Goal: Transaction & Acquisition: Purchase product/service

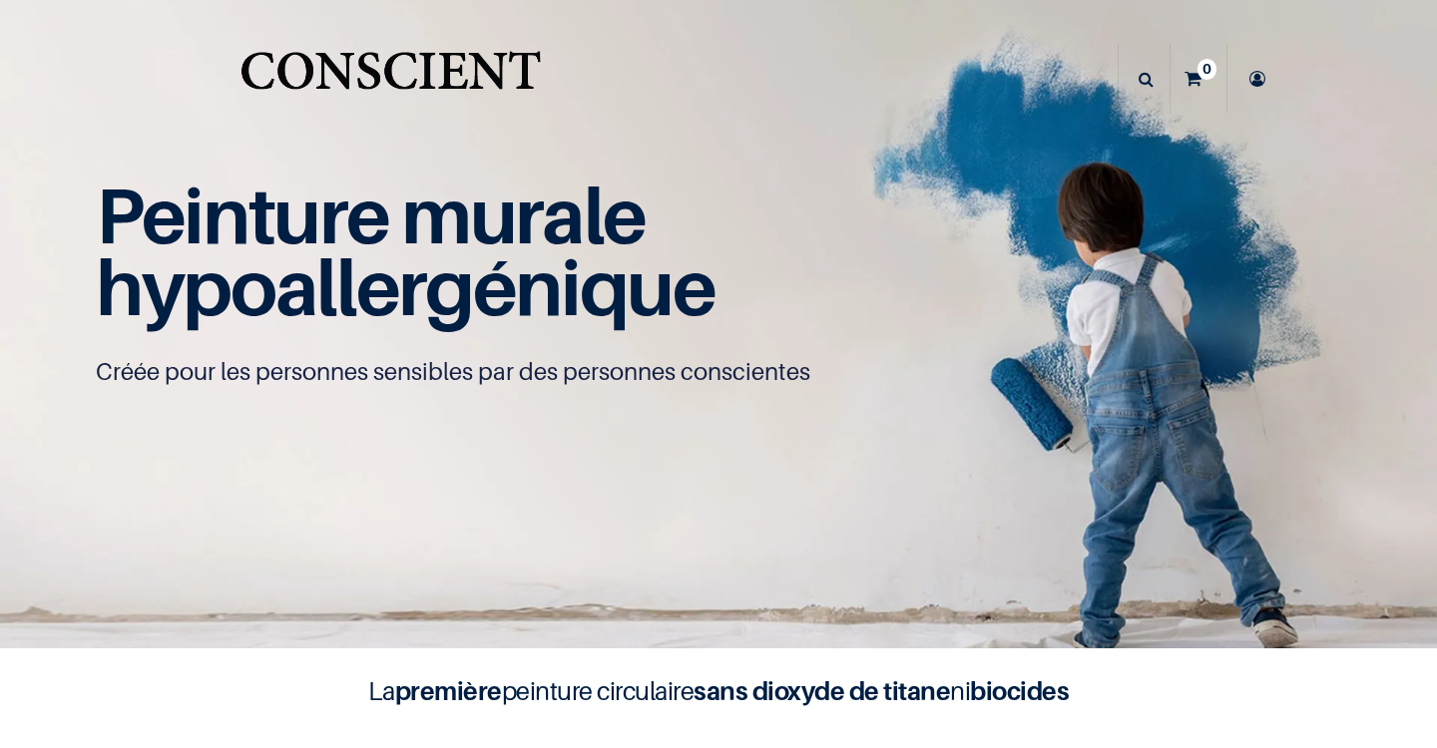
scroll to position [711, 0]
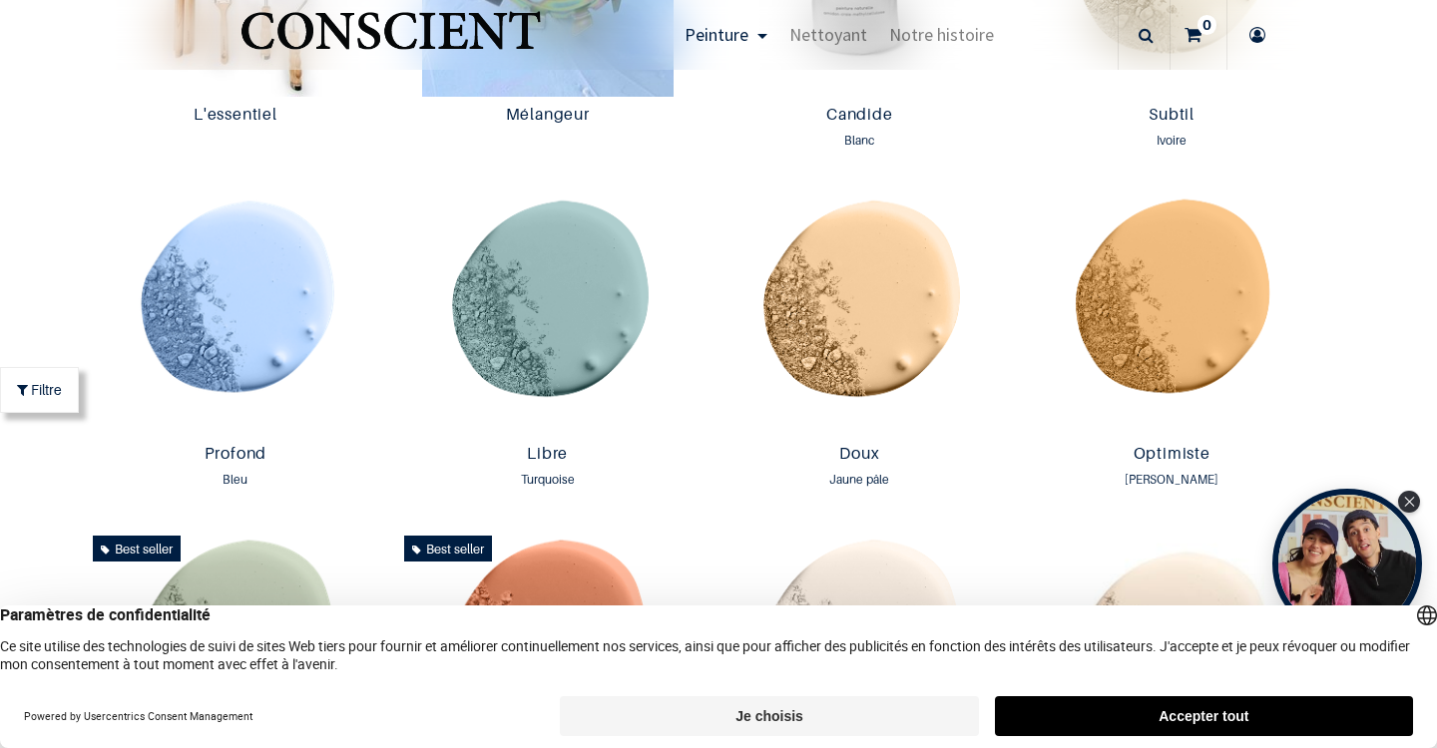
scroll to position [1315, 0]
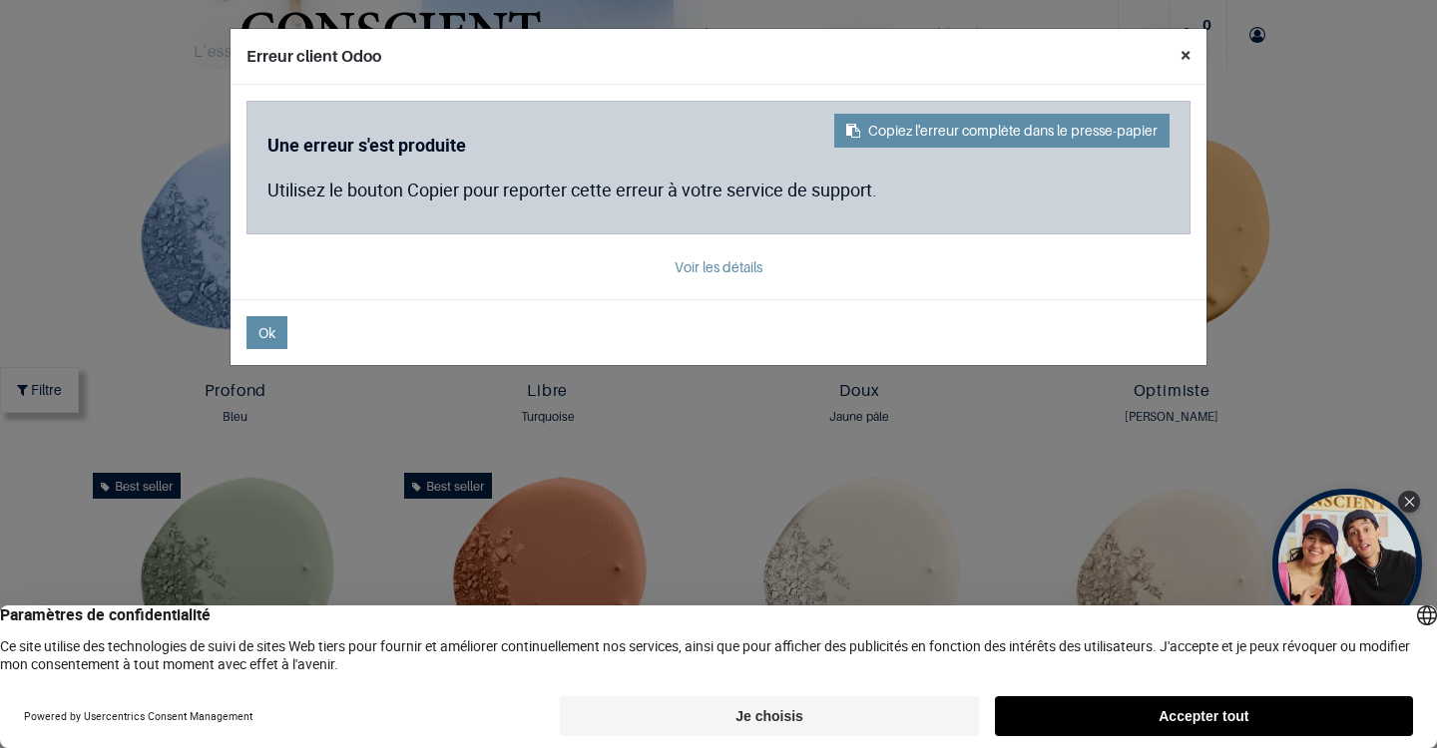
click at [1186, 62] on button "×" at bounding box center [1185, 55] width 42 height 52
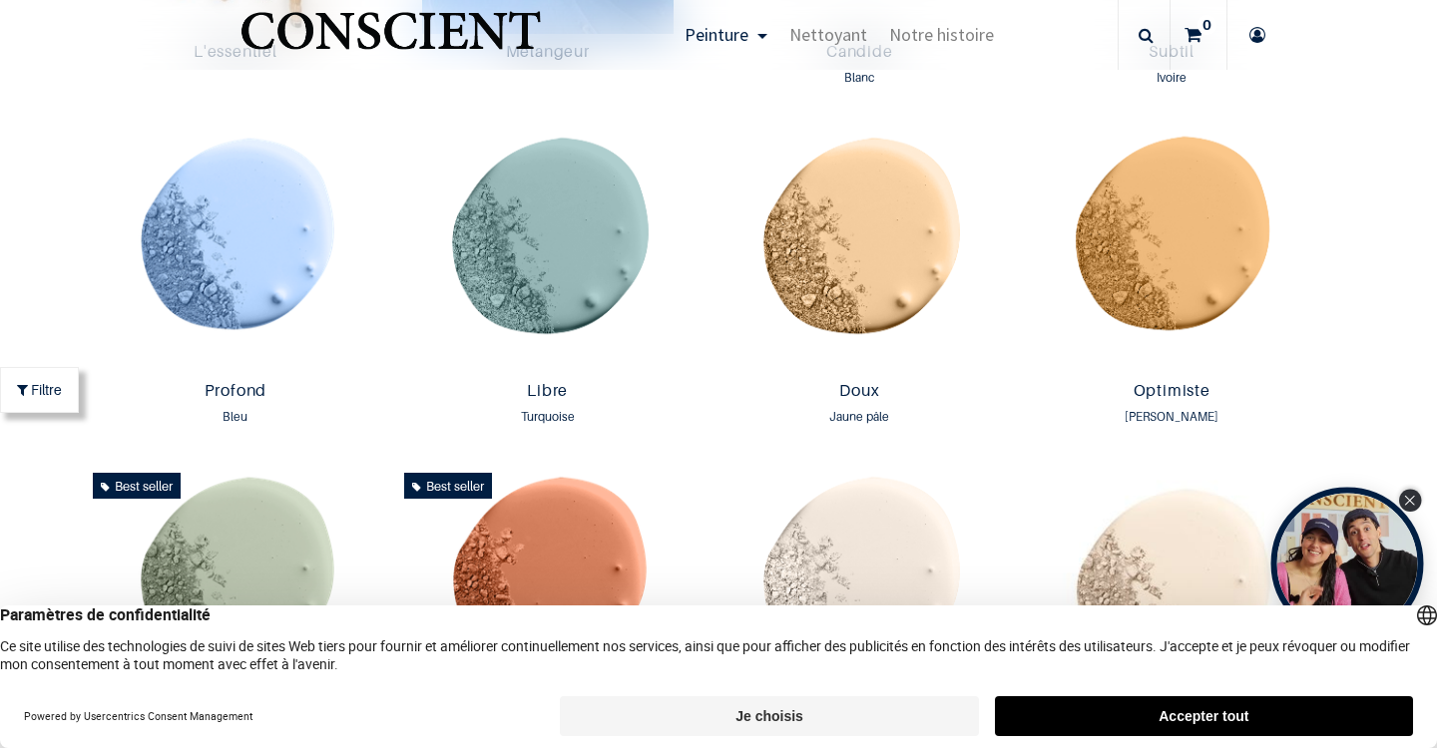
click at [1414, 497] on div "Close Tolstoy widget" at bounding box center [1410, 501] width 22 height 22
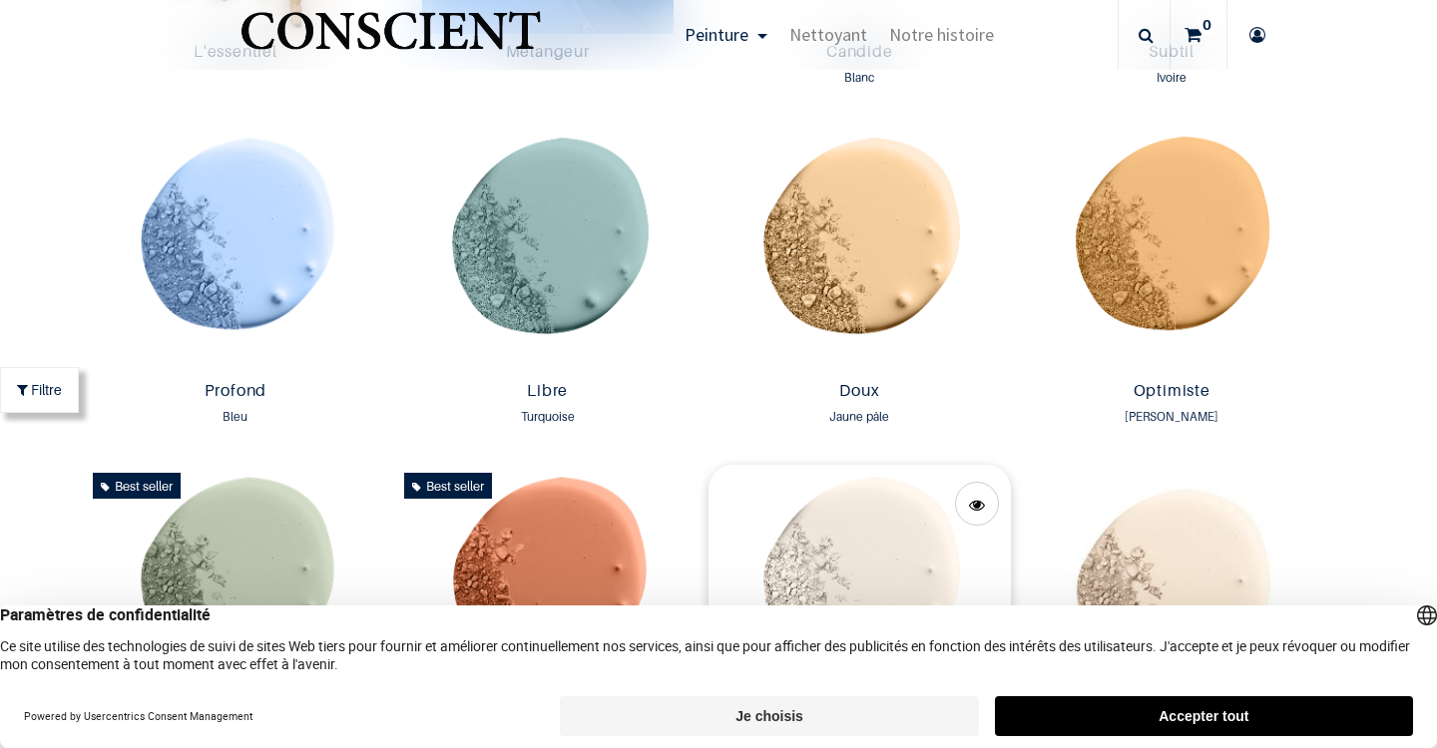
scroll to position [1525, 0]
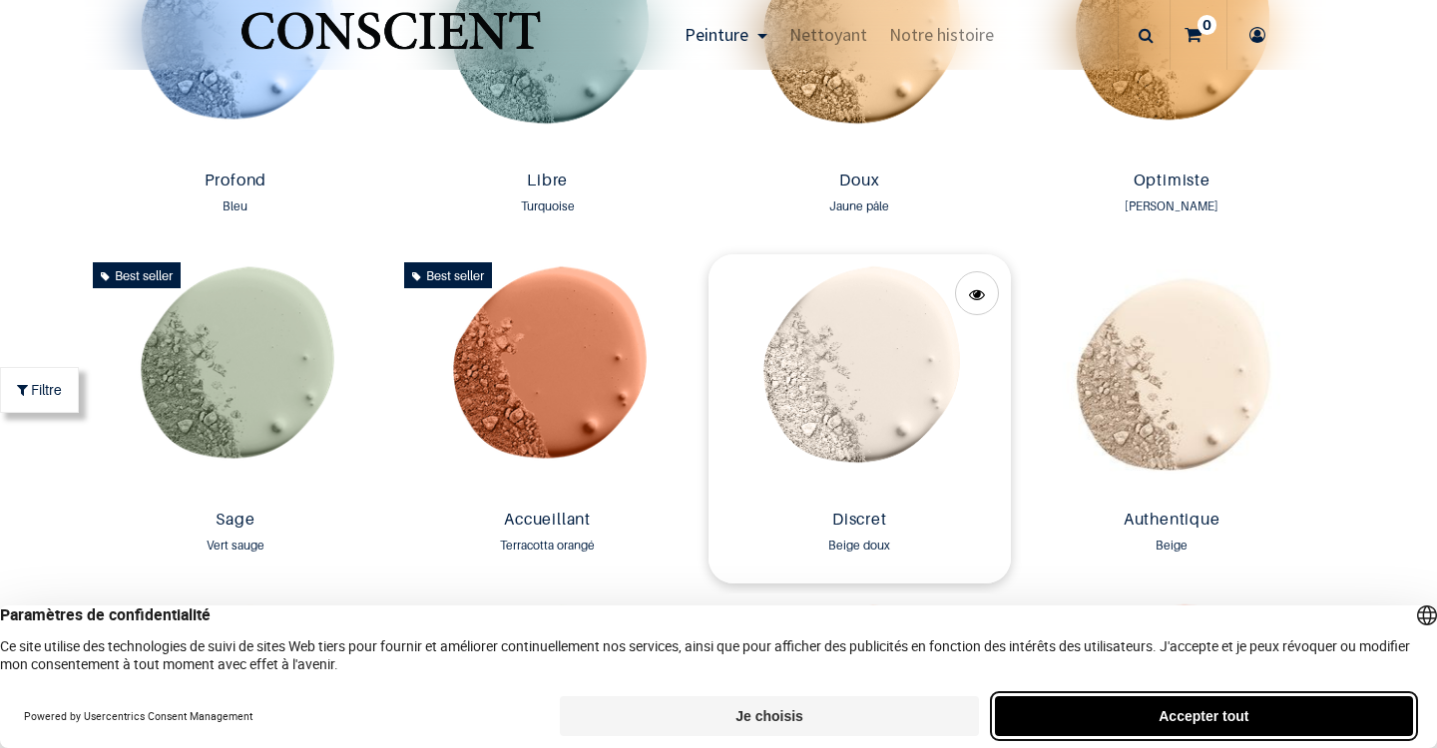
drag, startPoint x: 1249, startPoint y: 709, endPoint x: 975, endPoint y: 411, distance: 405.3
click at [1249, 709] on button "Accepter tout" at bounding box center [1204, 716] width 418 height 40
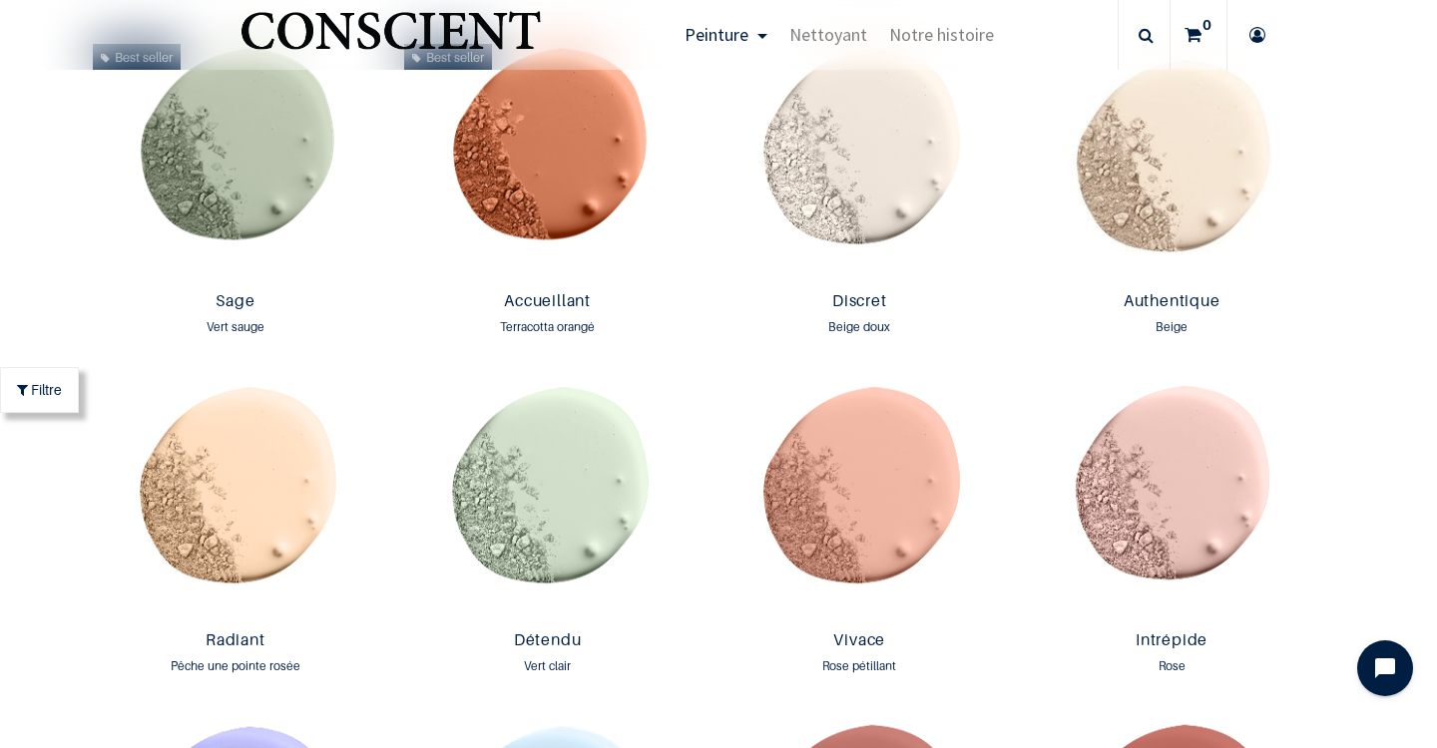
scroll to position [1755, 0]
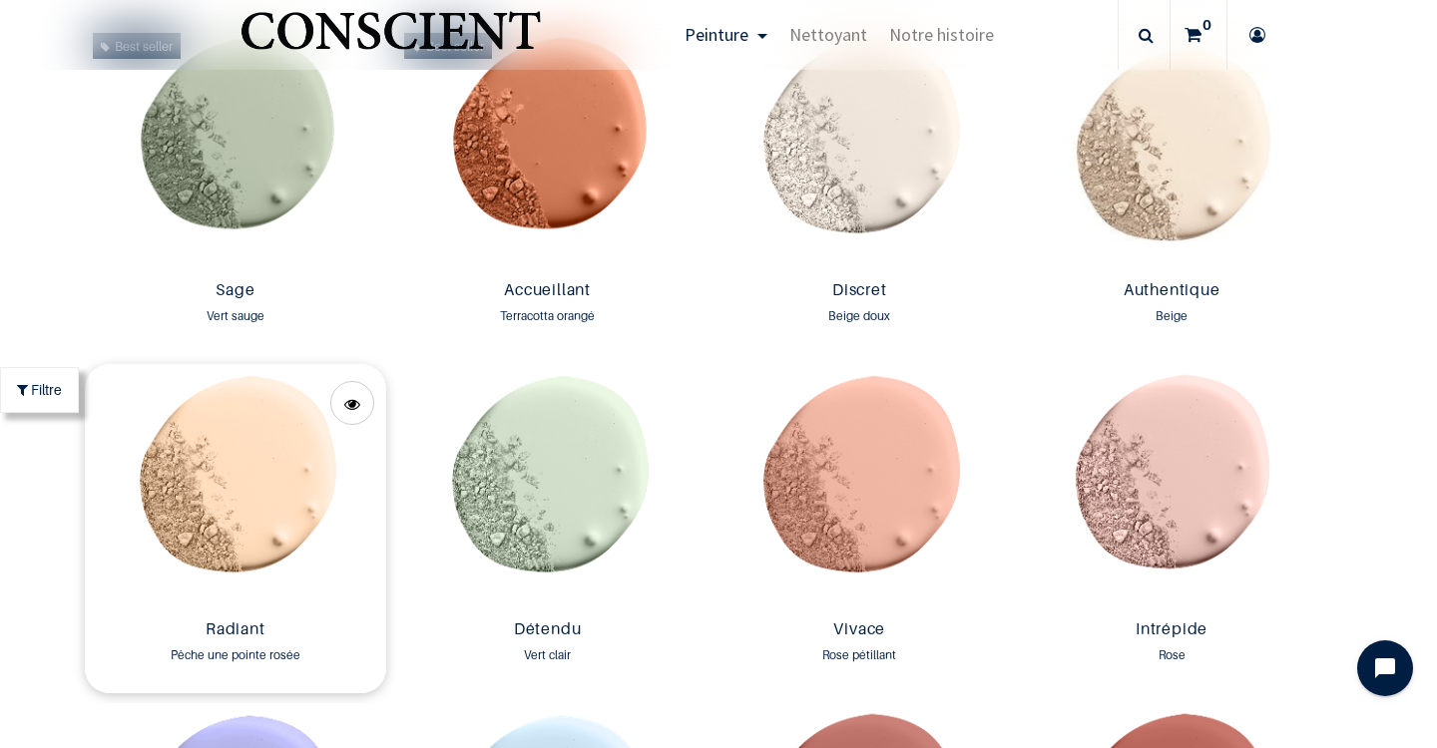
click at [261, 434] on img at bounding box center [236, 487] width 302 height 247
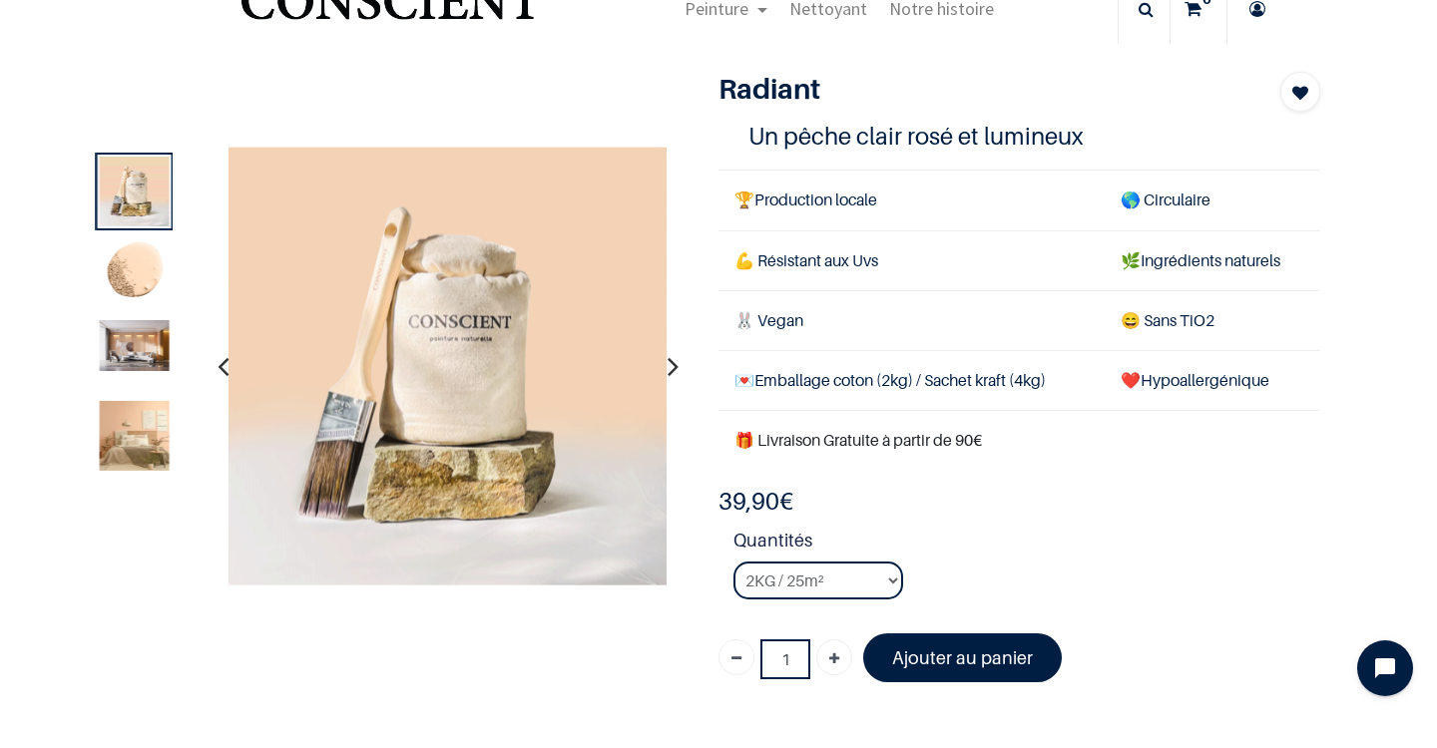
scroll to position [82, 0]
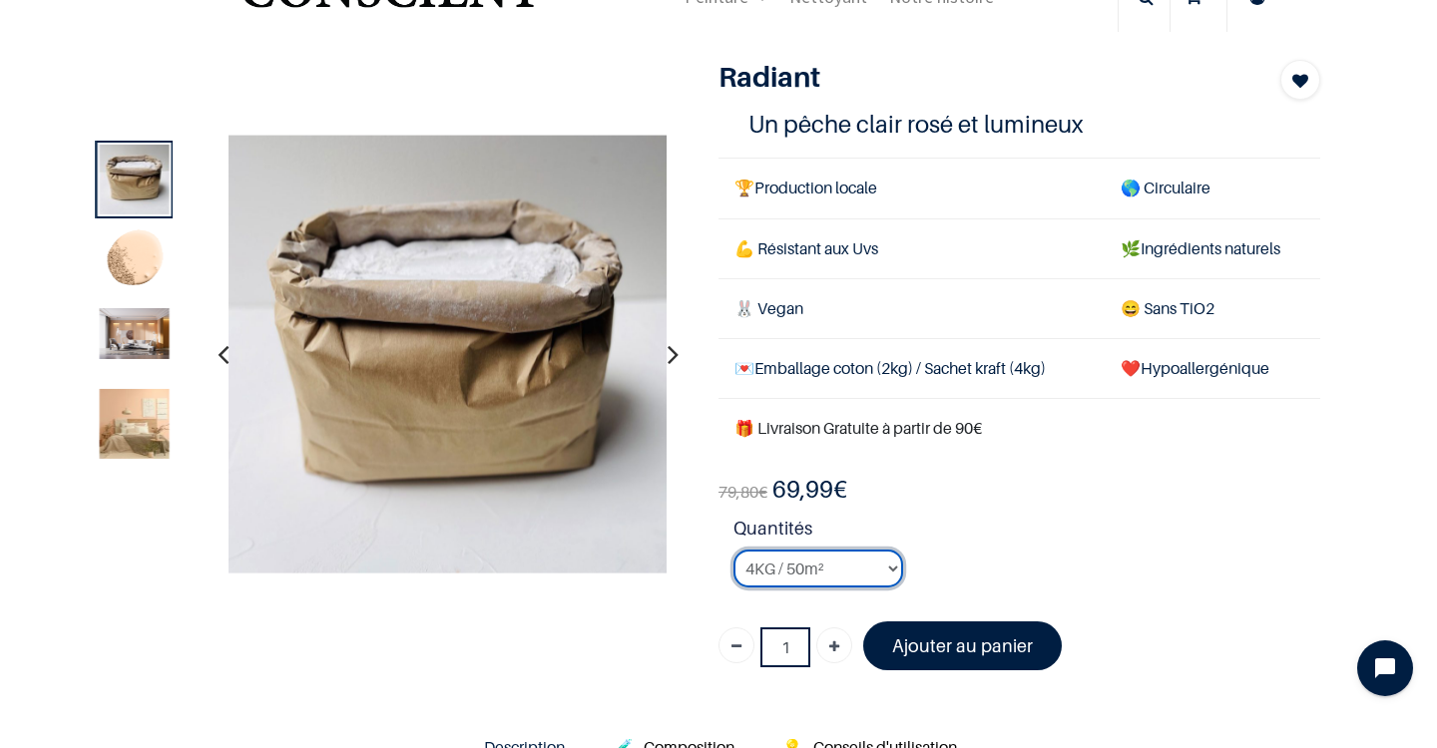
select select "30"
click at [674, 350] on icon "button" at bounding box center [672, 354] width 11 height 54
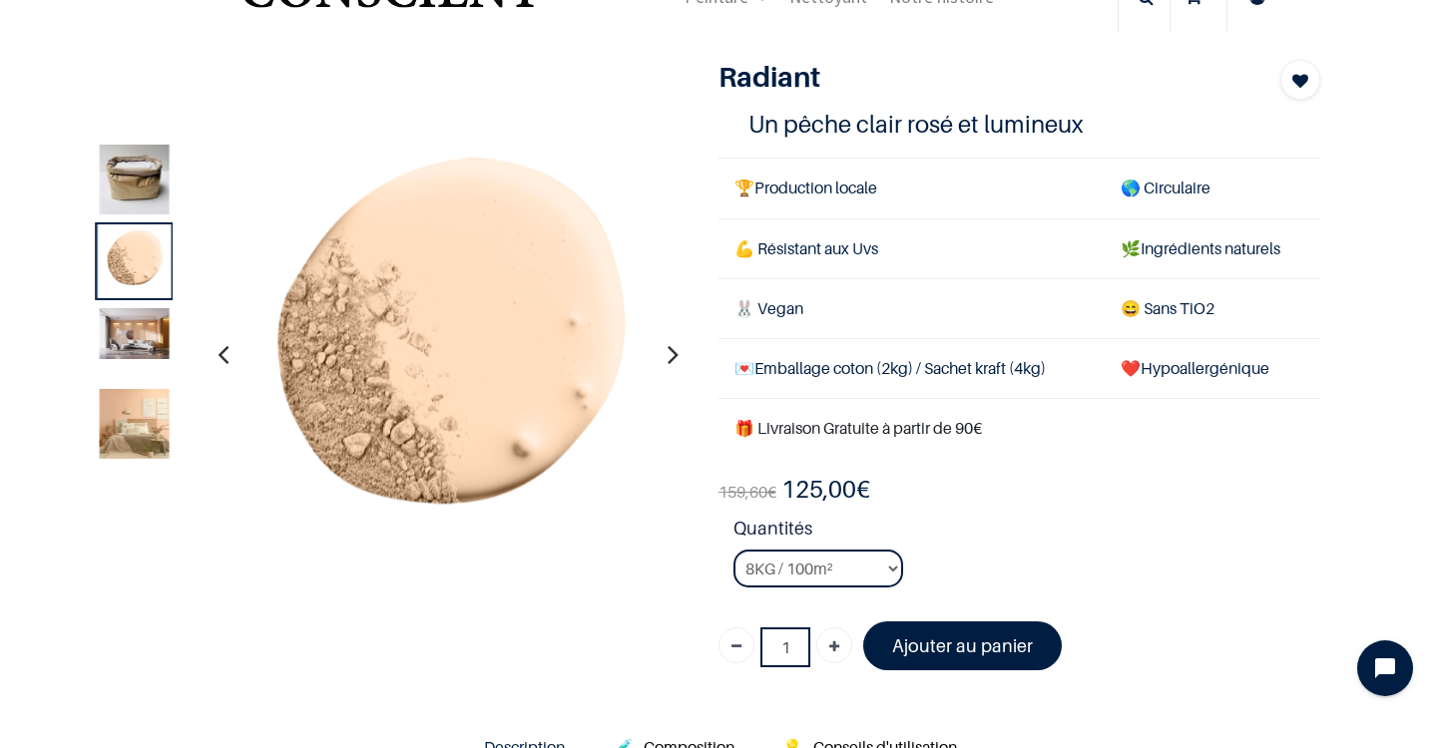
click at [674, 350] on icon "button" at bounding box center [672, 354] width 11 height 54
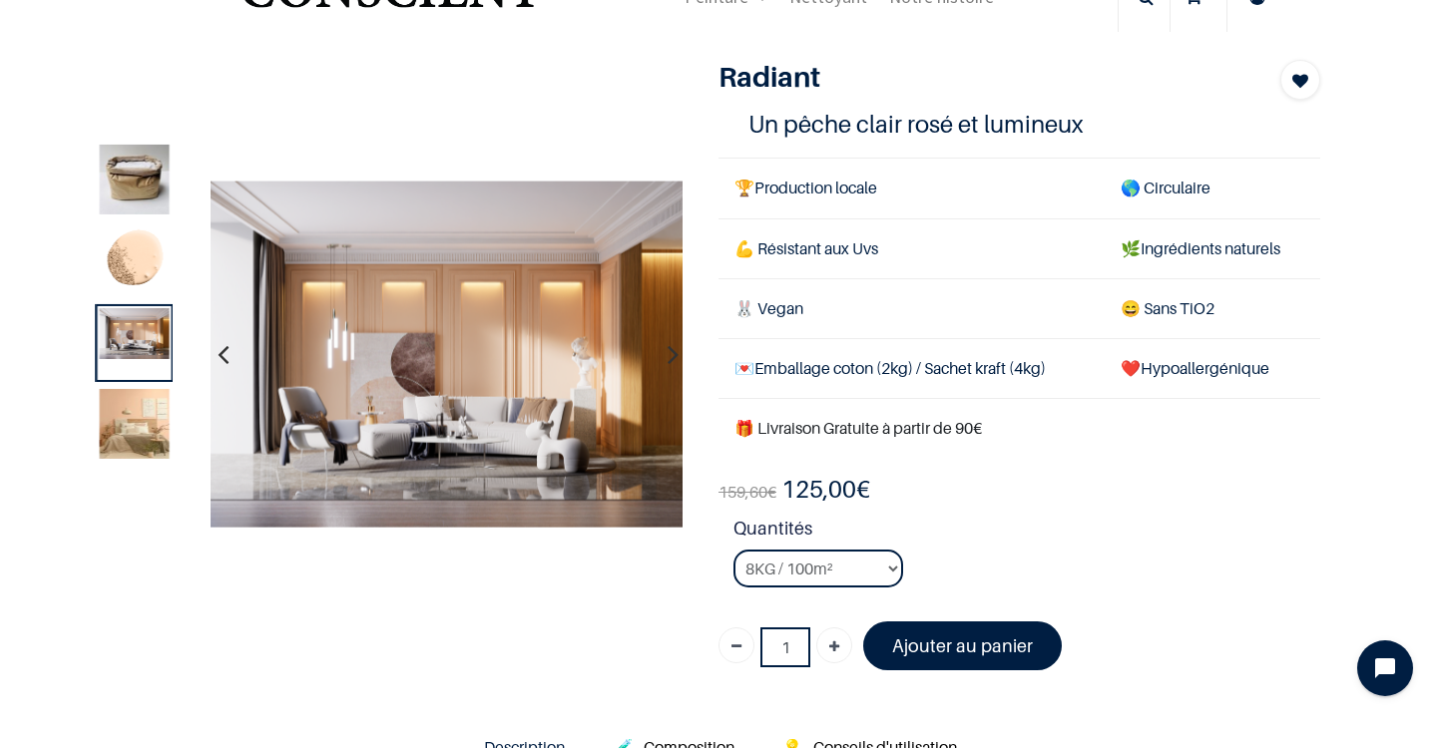
click at [674, 350] on icon "button" at bounding box center [672, 354] width 11 height 54
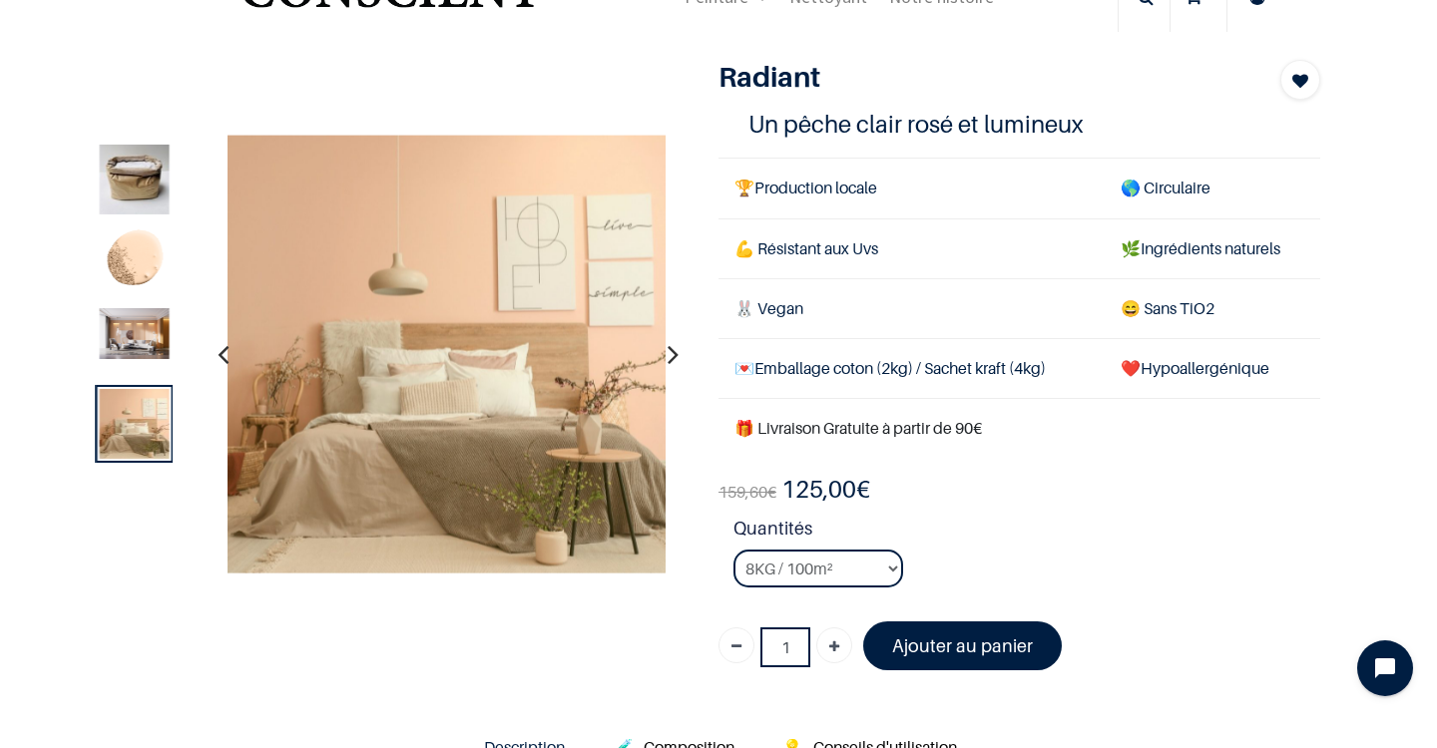
click at [216, 348] on button "button" at bounding box center [223, 354] width 31 height 74
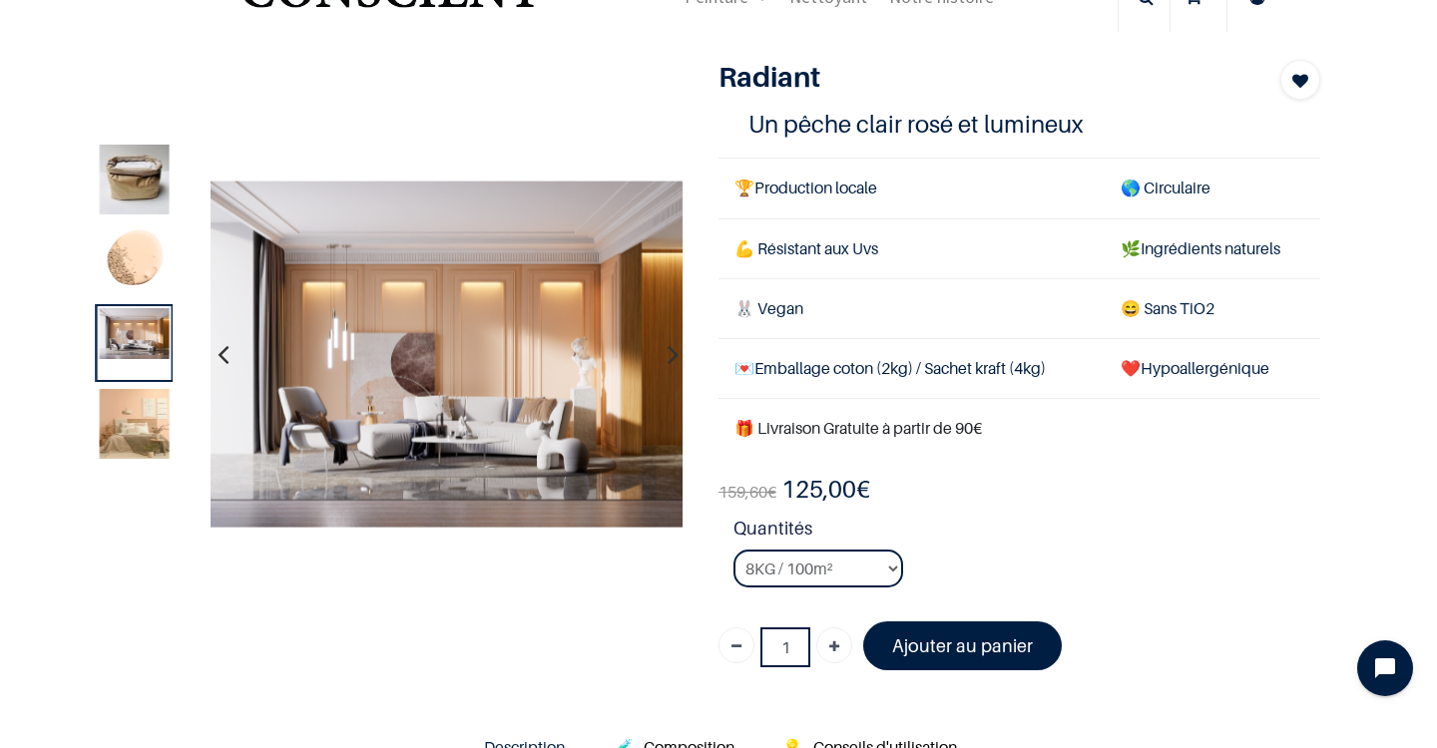
click at [216, 348] on button "button" at bounding box center [223, 354] width 31 height 74
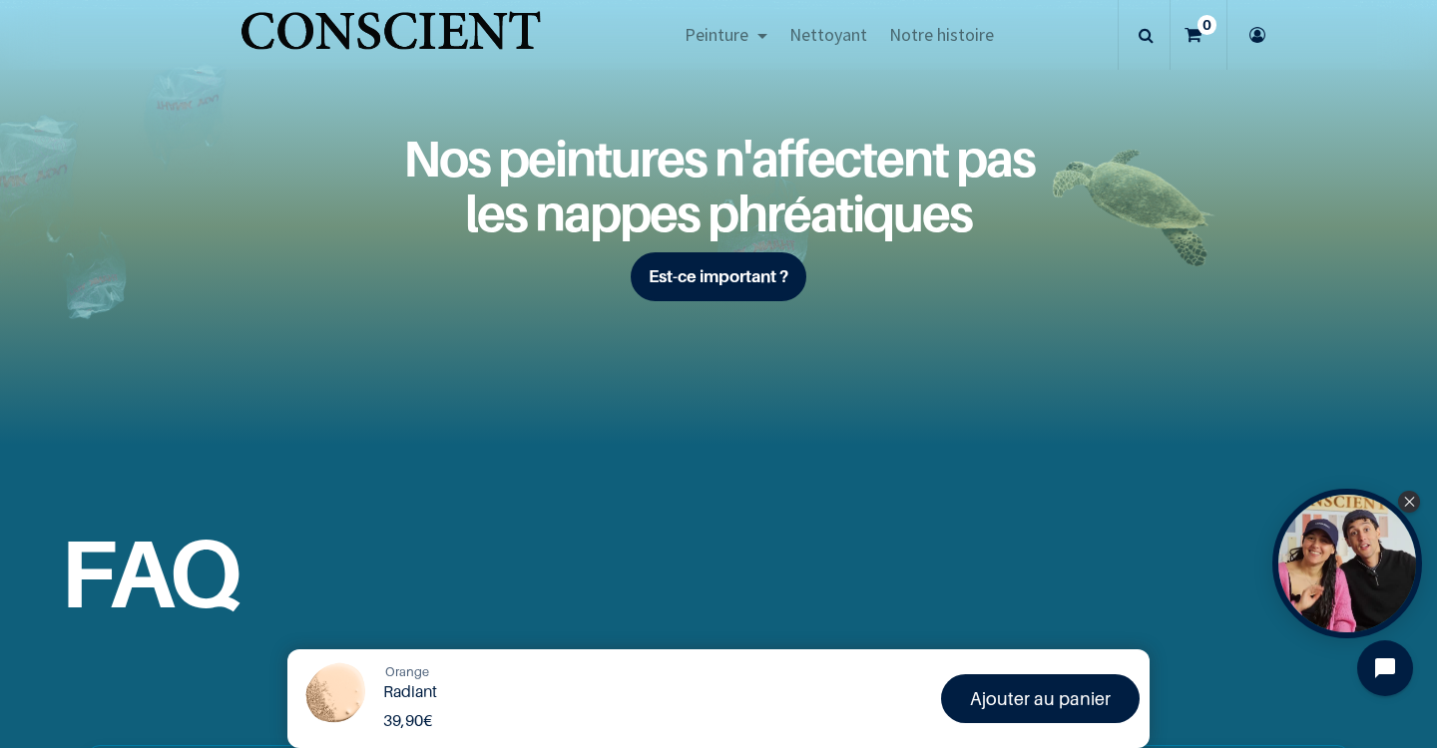
select select "30"
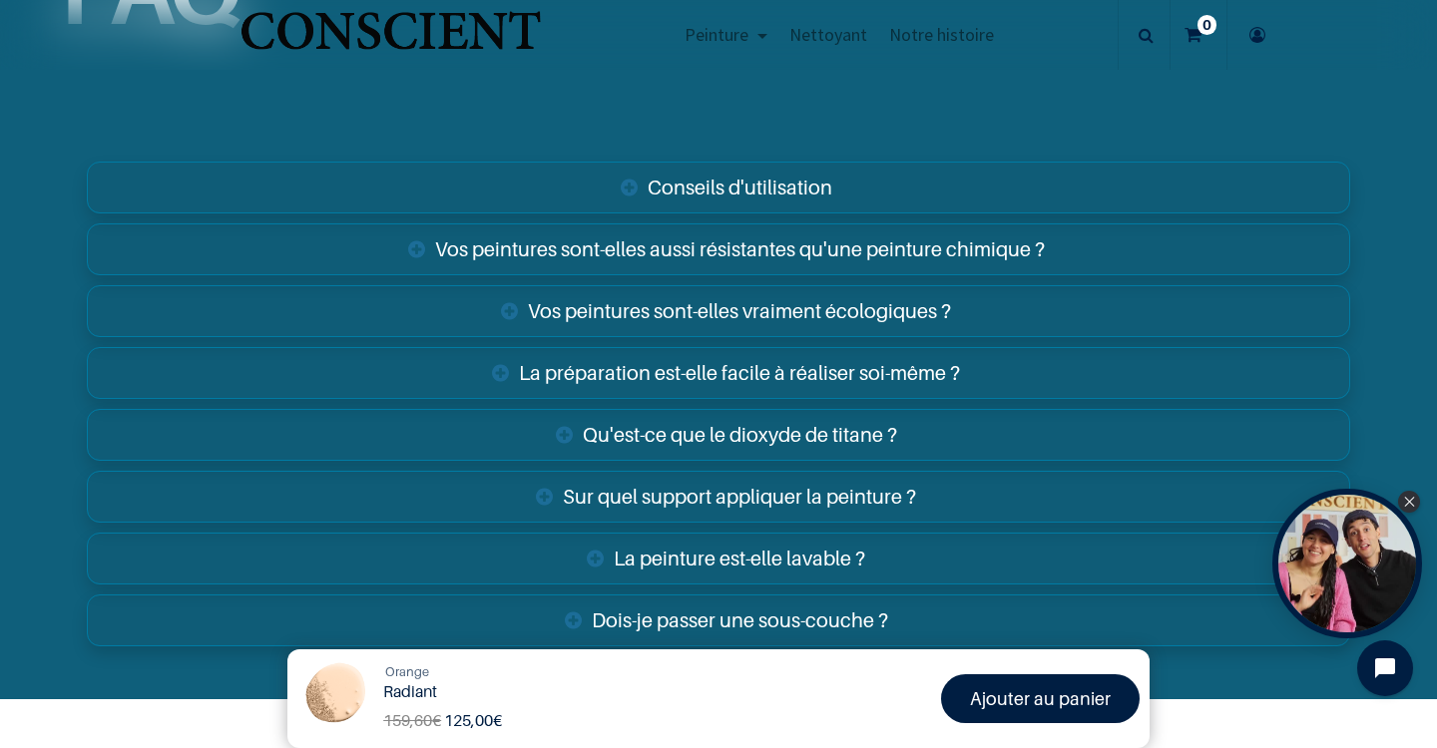
scroll to position [2999, 0]
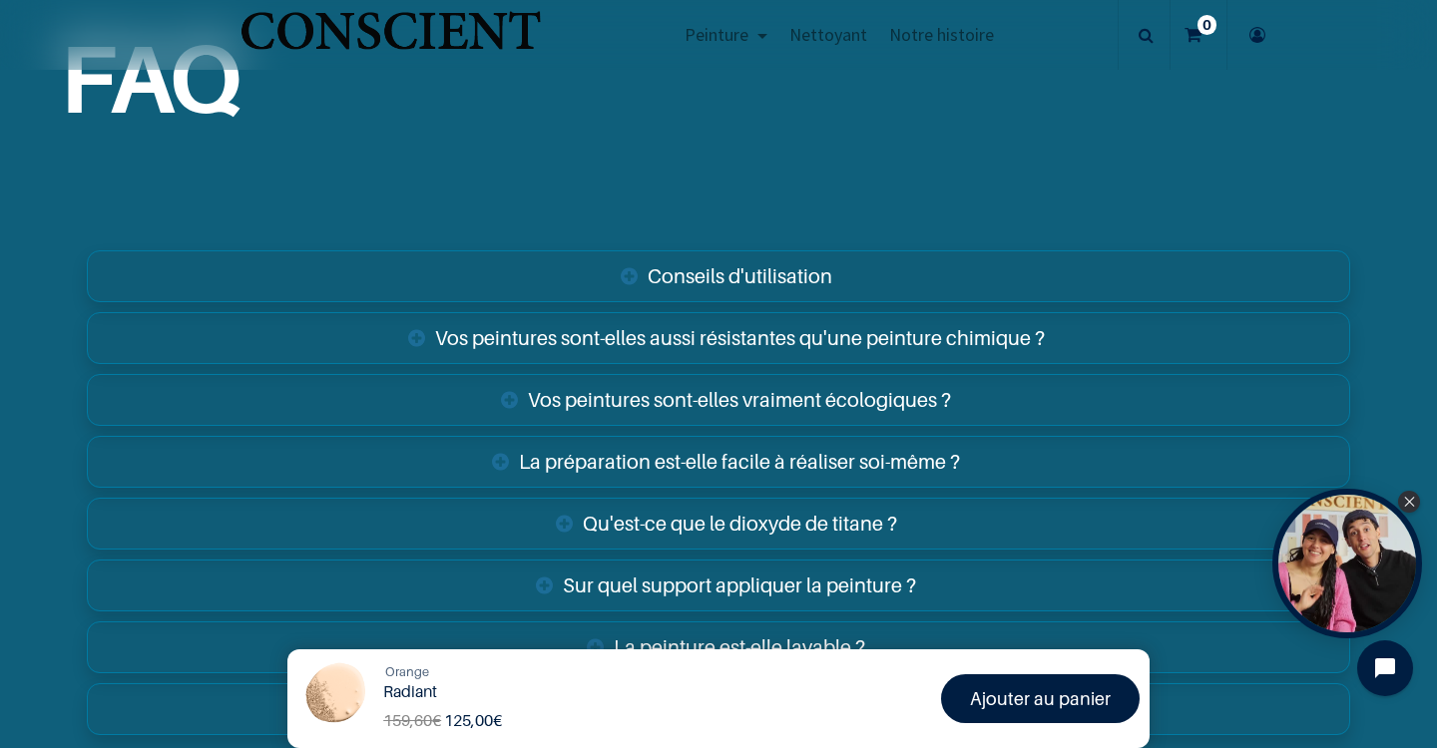
click at [428, 272] on link "Conseils d'utilisation" at bounding box center [718, 276] width 1263 height 52
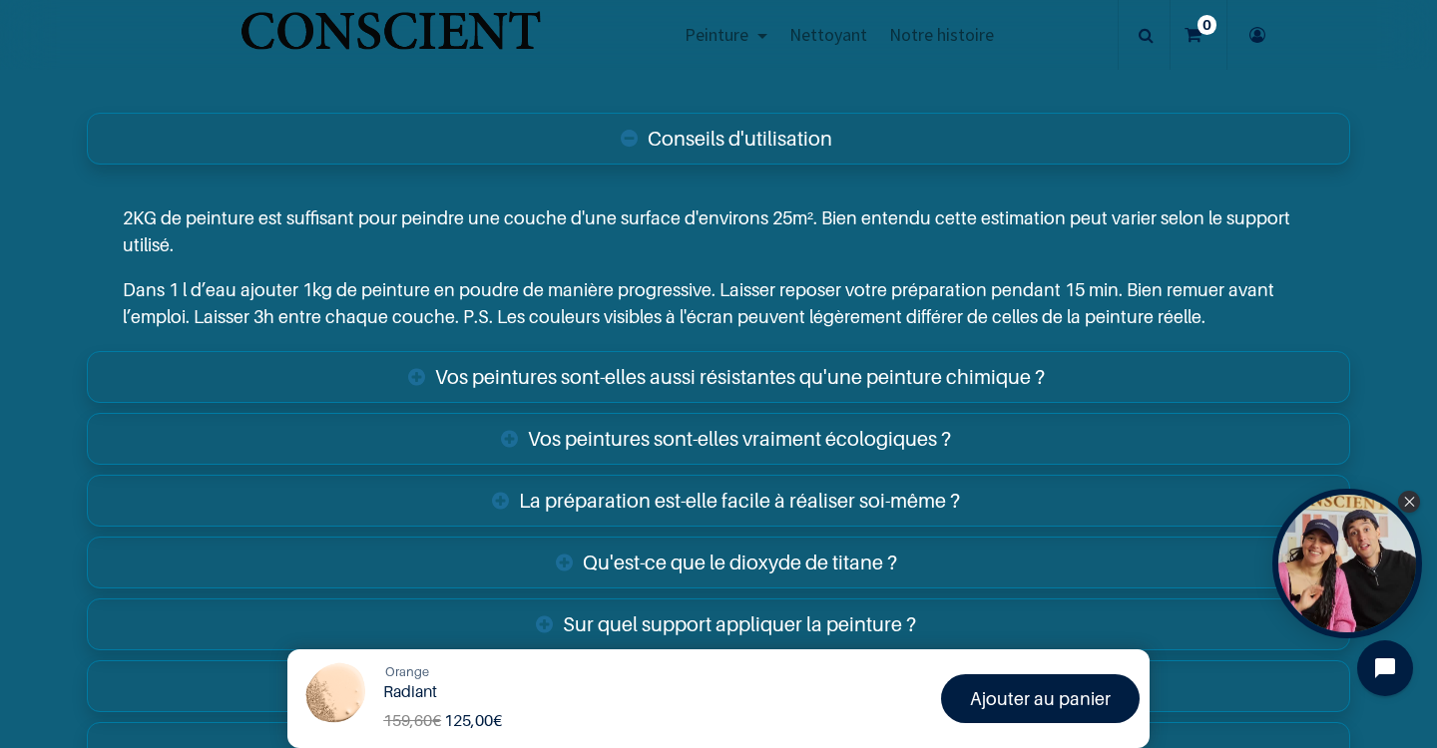
scroll to position [3149, 0]
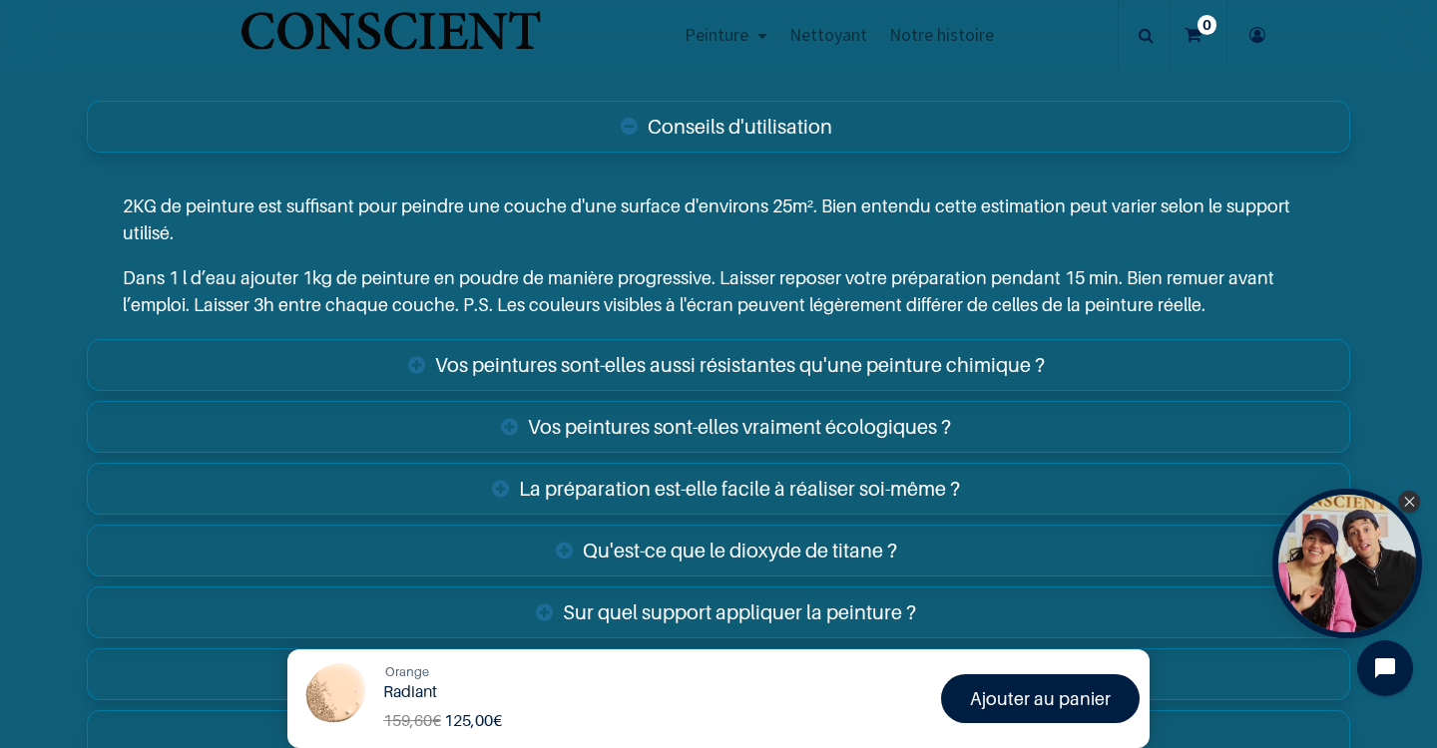
click at [502, 346] on link "Vos peintures sont-elles aussi résistantes qu'une peinture chimique ?" at bounding box center [718, 365] width 1263 height 52
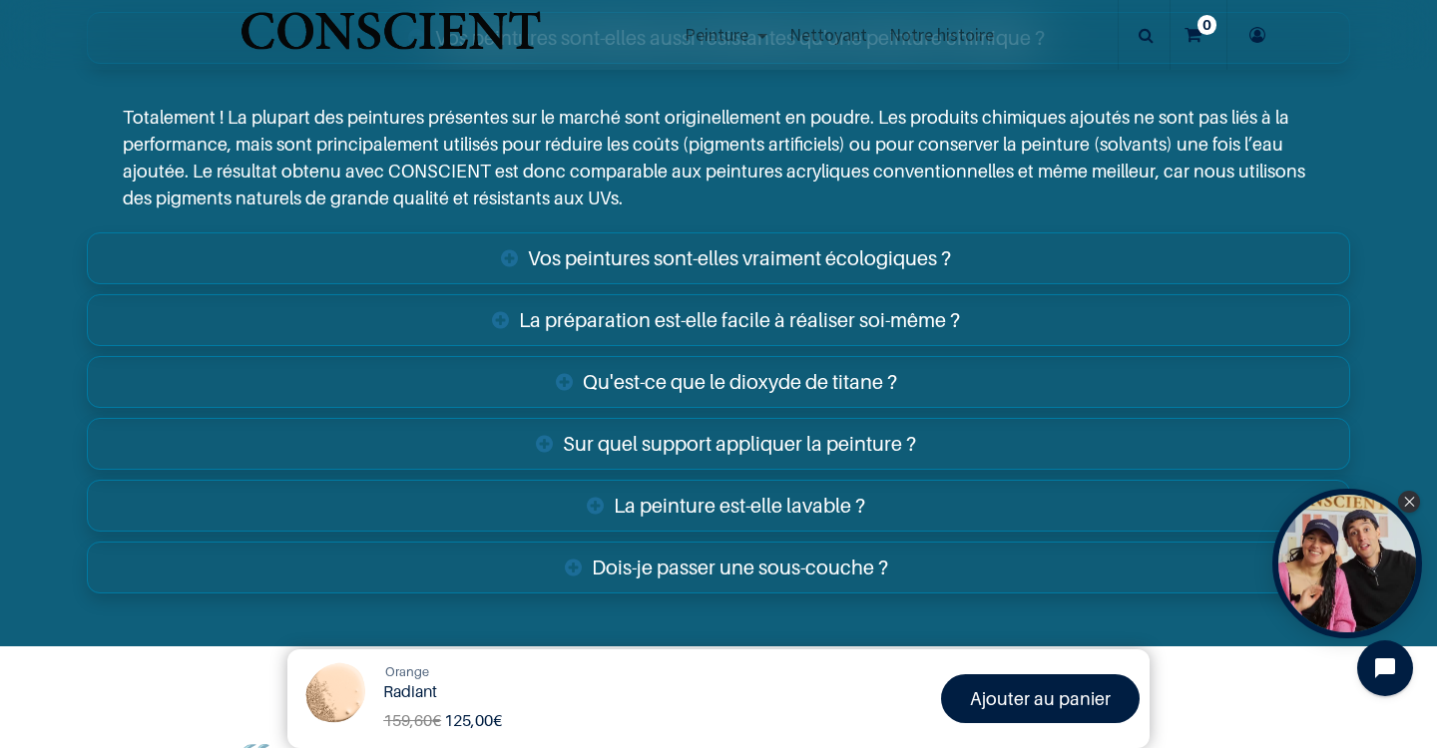
scroll to position [3483, 0]
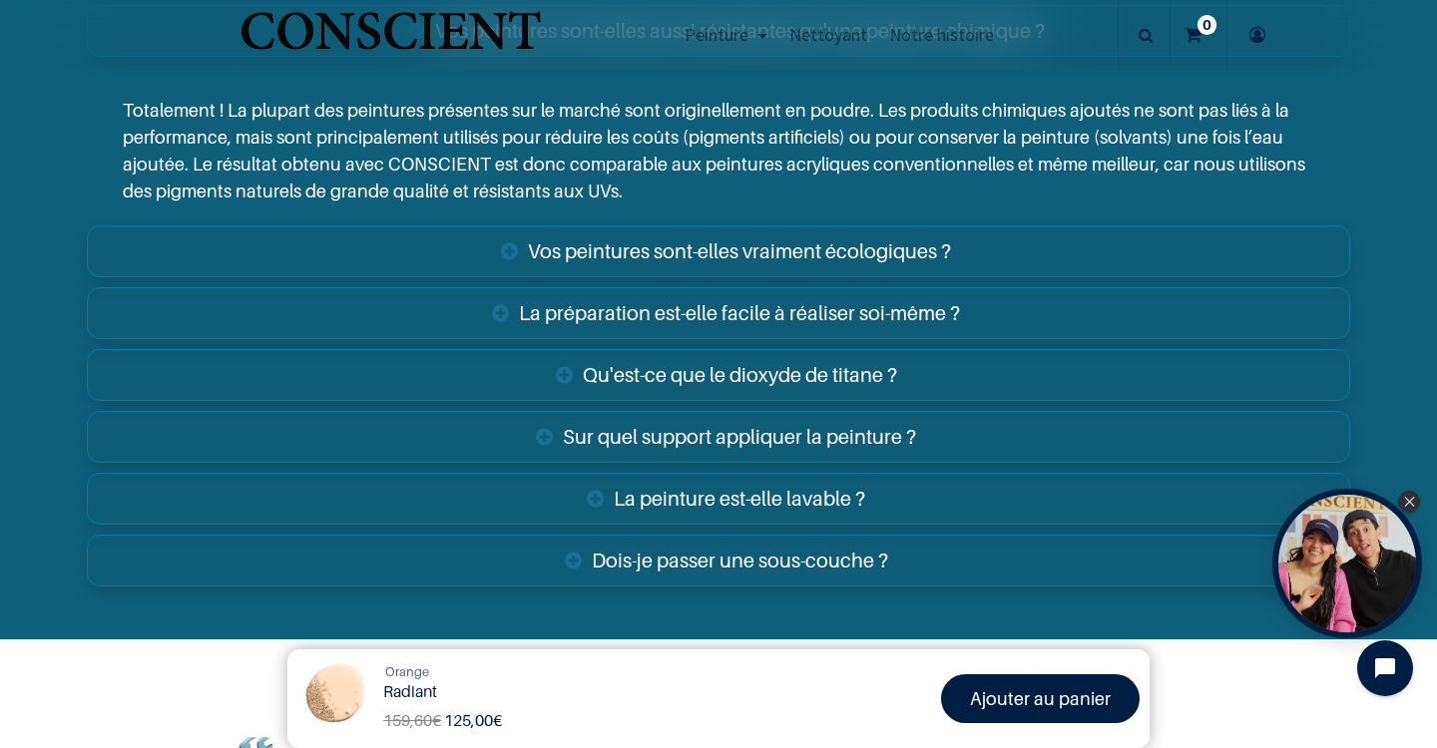
click at [515, 414] on link "Sur quel support appliquer la peinture ?" at bounding box center [718, 437] width 1263 height 52
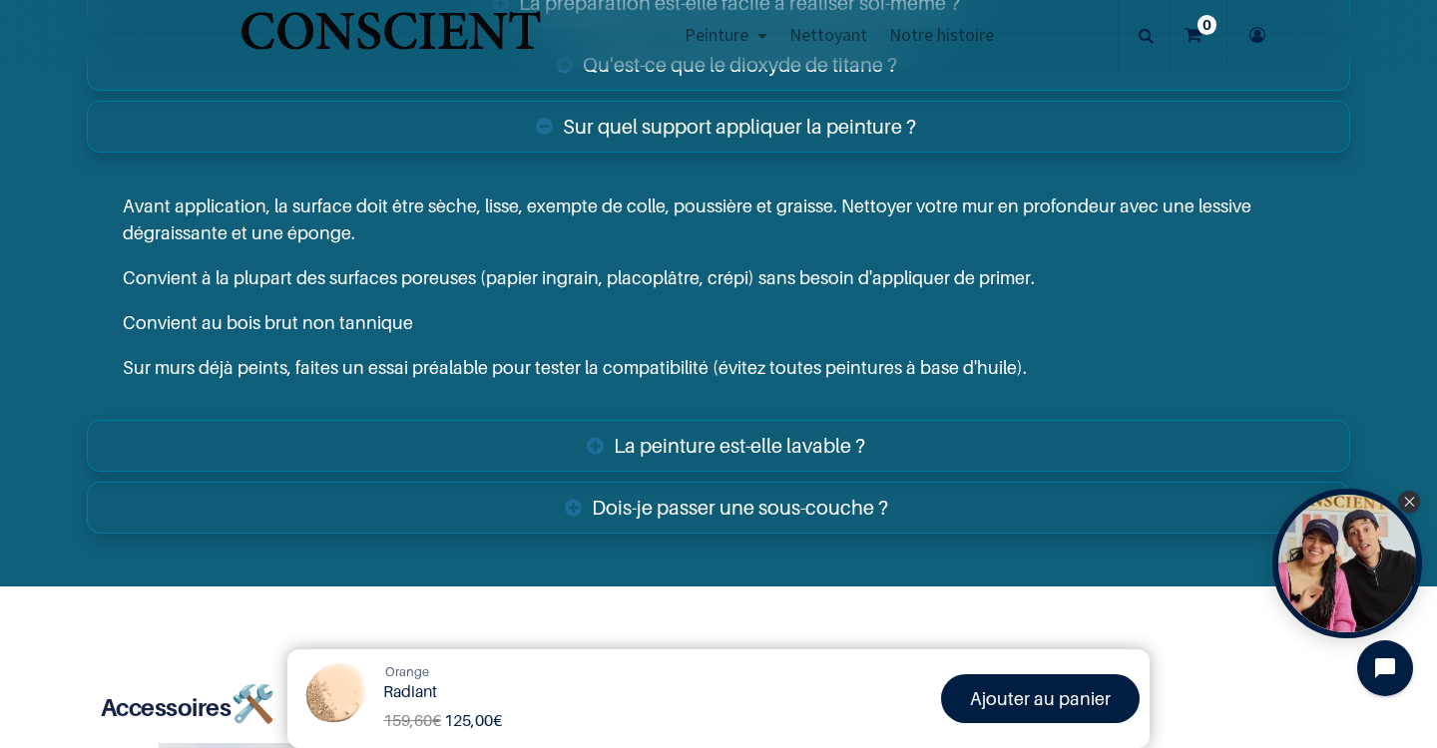
scroll to position [3810, 0]
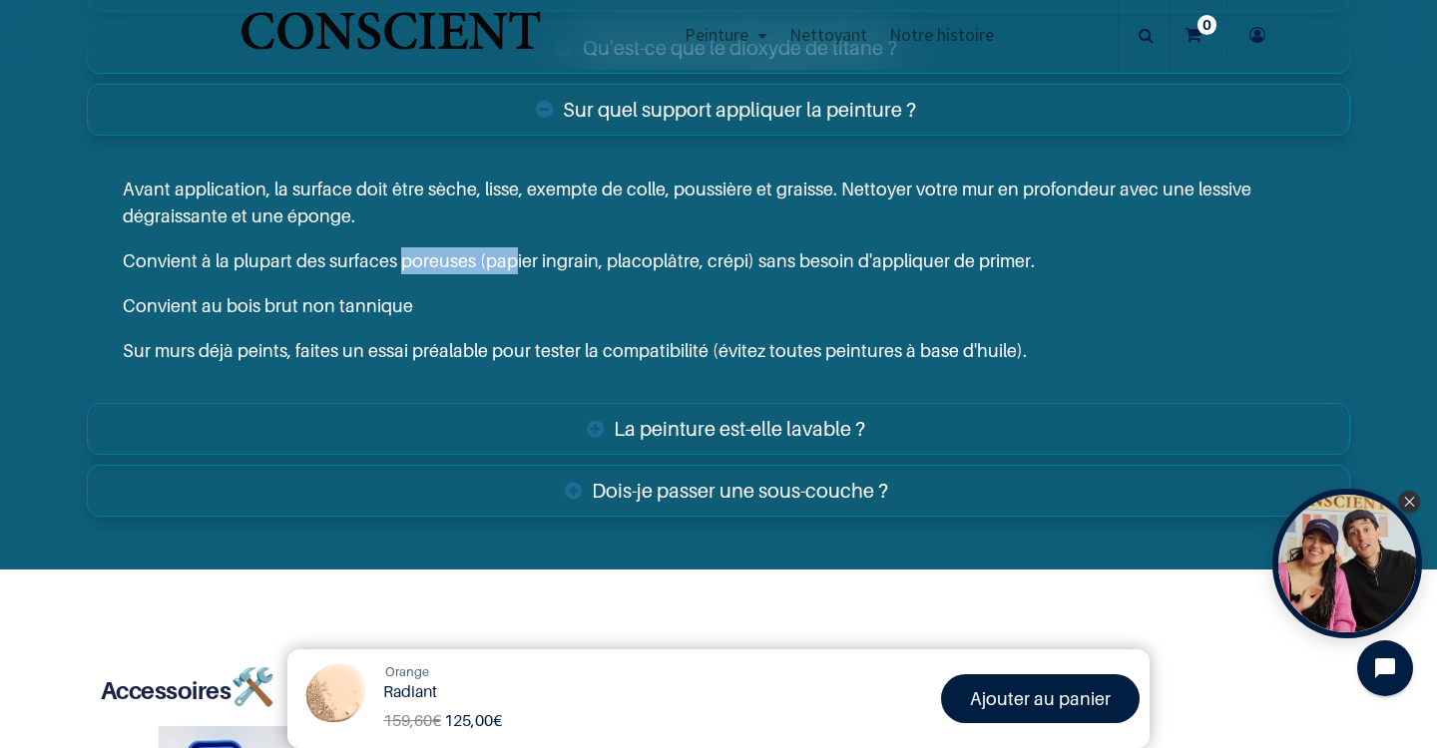
drag, startPoint x: 397, startPoint y: 251, endPoint x: 514, endPoint y: 249, distance: 116.7
click at [514, 249] on p "Convient à la plupart des surfaces poreuses (papier ingrain, placoplâtre, crépi…" at bounding box center [718, 260] width 1191 height 27
click at [515, 248] on p "Convient à la plupart des surfaces poreuses (papier ingrain, placoplâtre, crépi…" at bounding box center [718, 260] width 1191 height 27
click at [413, 254] on p "Convient à la plupart des surfaces poreuses (papier ingrain, placoplâtre, crépi…" at bounding box center [718, 260] width 1191 height 27
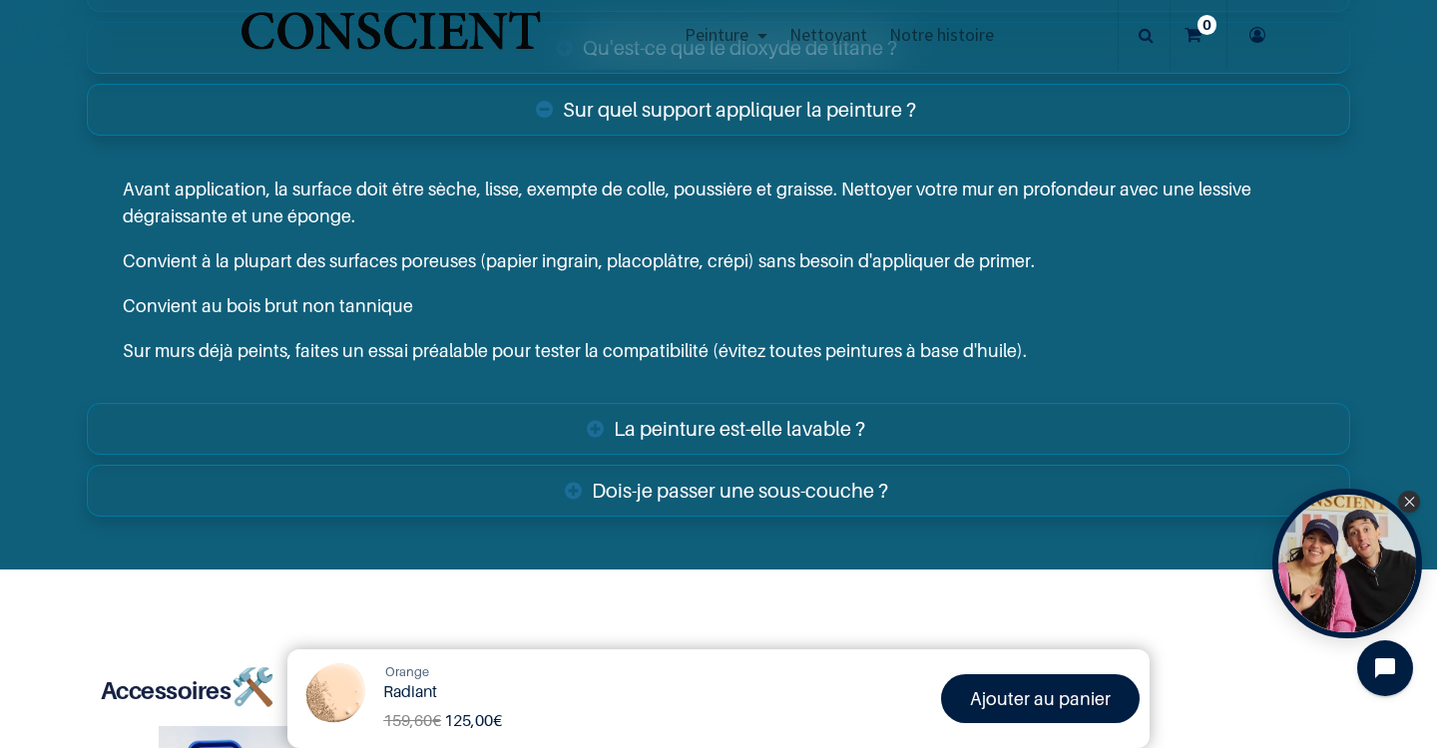
click at [413, 254] on p "Convient à la plupart des surfaces poreuses (papier ingrain, placoplâtre, crépi…" at bounding box center [718, 260] width 1191 height 27
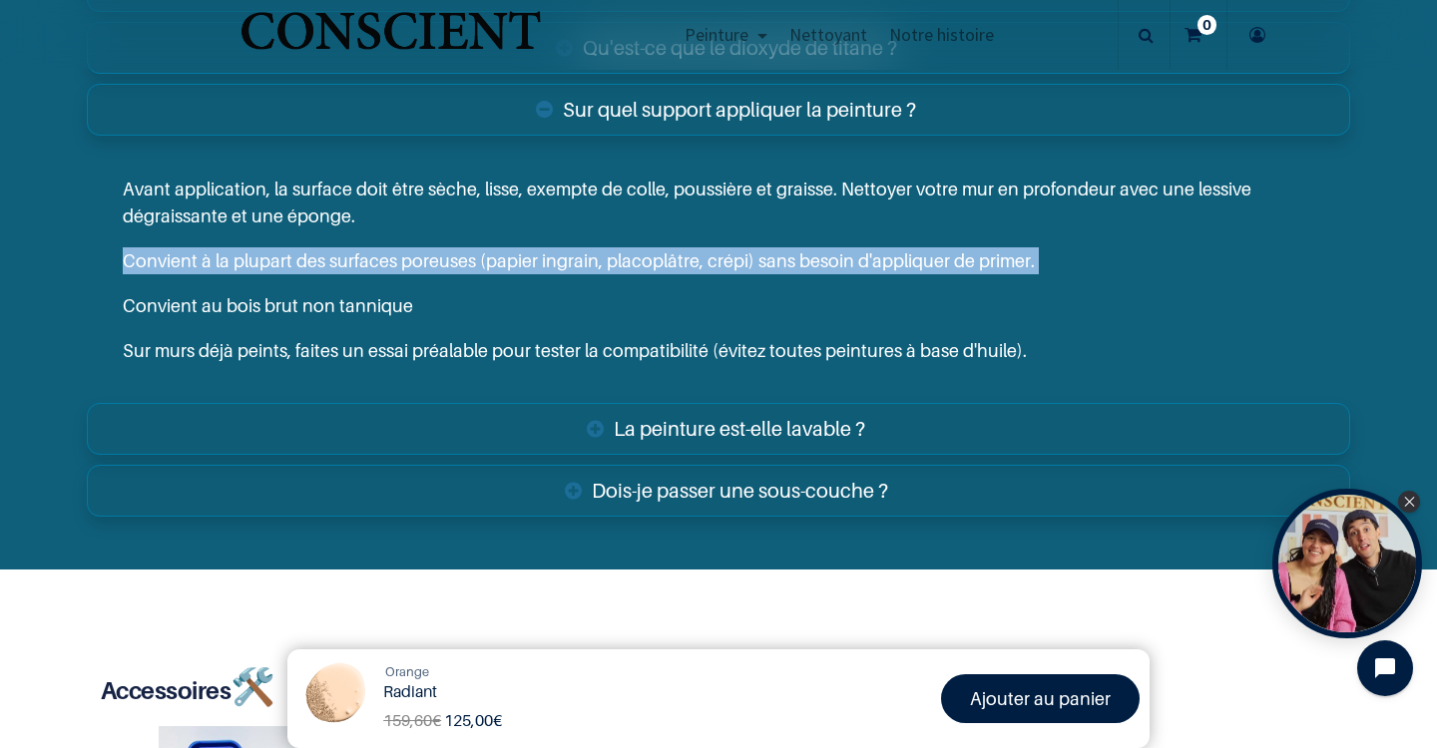
click at [413, 254] on p "Convient à la plupart des surfaces poreuses (papier ingrain, placoplâtre, crépi…" at bounding box center [718, 260] width 1191 height 27
click at [415, 247] on p "Convient à la plupart des surfaces poreuses (papier ingrain, placoplâtre, crépi…" at bounding box center [718, 260] width 1191 height 27
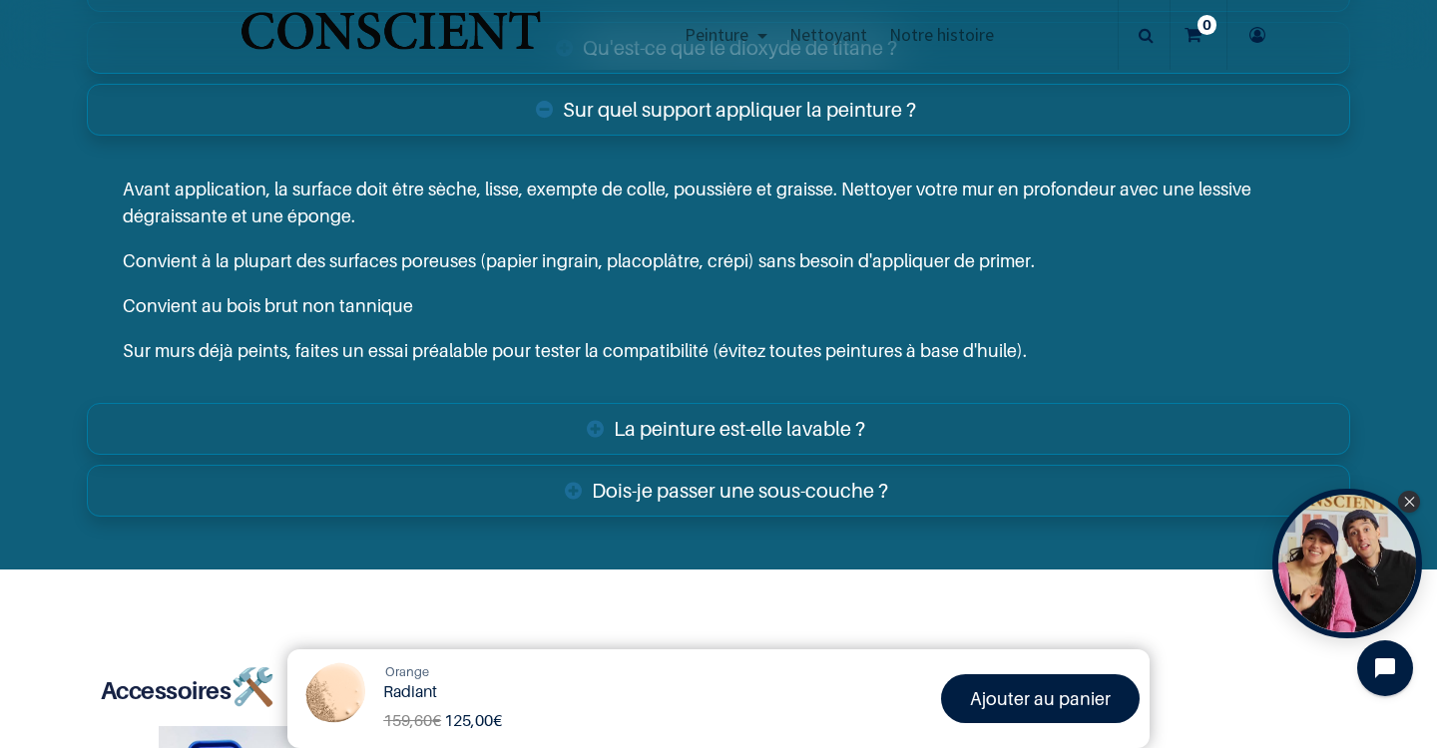
click at [415, 247] on p "Convient à la plupart des surfaces poreuses (papier ingrain, placoplâtre, crépi…" at bounding box center [718, 260] width 1191 height 27
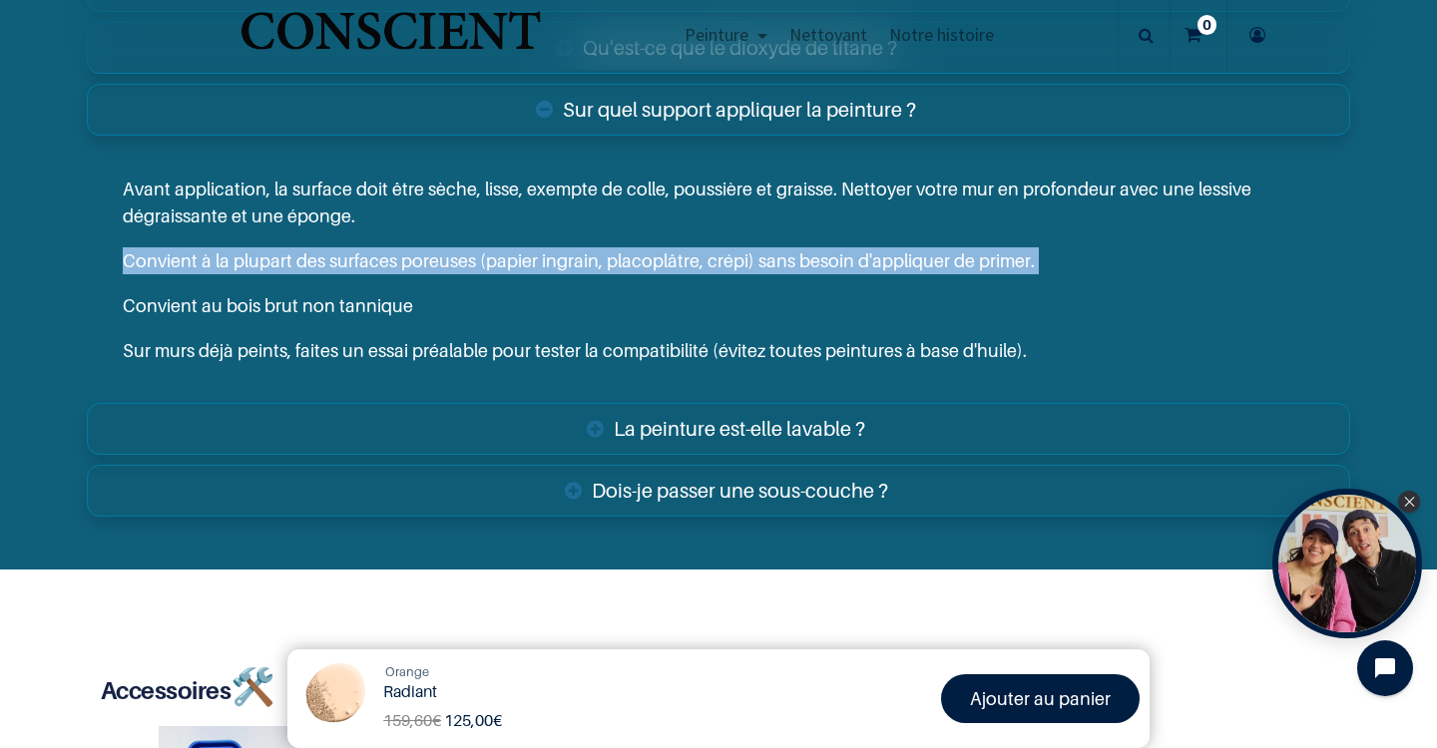
click at [415, 247] on p "Convient à la plupart des surfaces poreuses (papier ingrain, placoplâtre, crépi…" at bounding box center [718, 260] width 1191 height 27
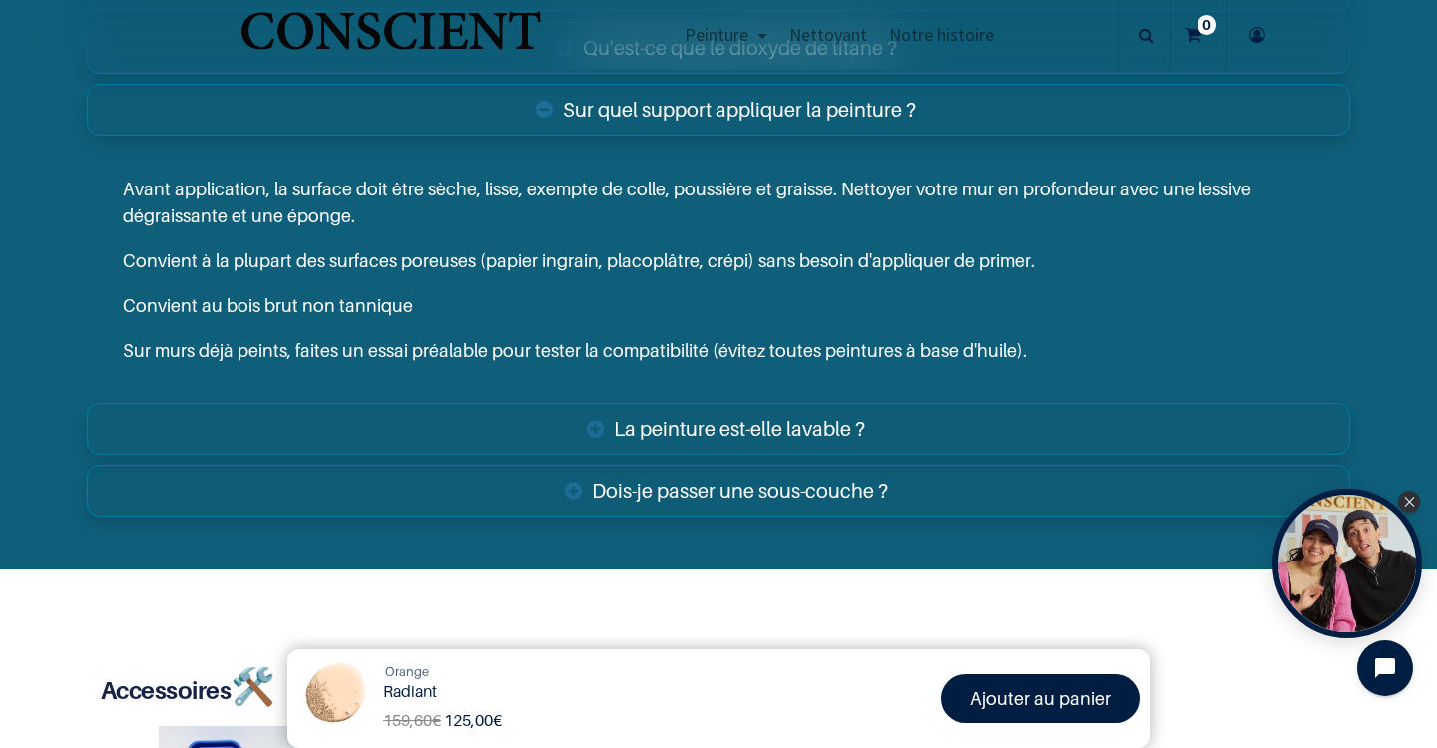
click at [415, 247] on p "Convient à la plupart des surfaces poreuses (papier ingrain, placoplâtre, crépi…" at bounding box center [718, 260] width 1191 height 27
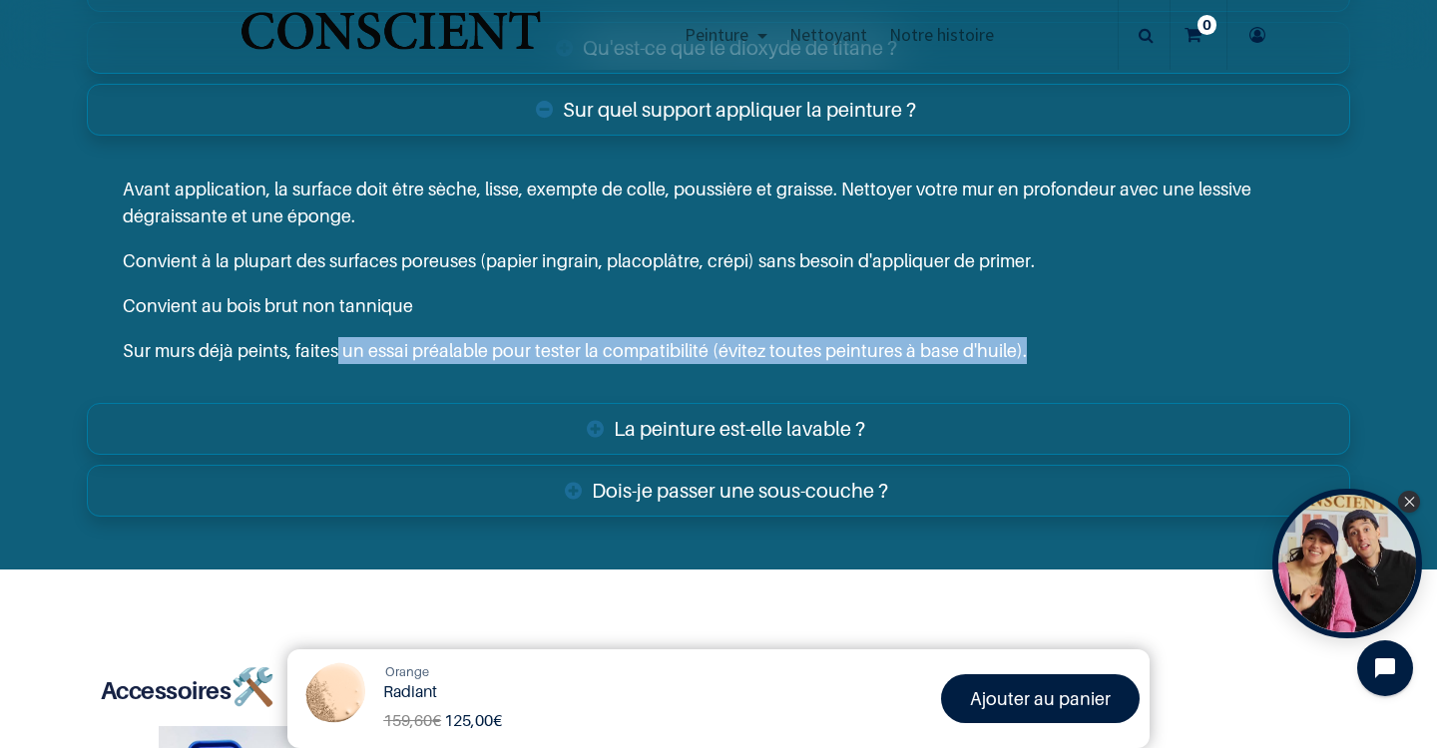
drag, startPoint x: 336, startPoint y: 323, endPoint x: 718, endPoint y: 364, distance: 384.3
click at [718, 364] on div "Avant application, la surface doit être sèche, lisse, exempte de colle, poussiè…" at bounding box center [718, 270] width 1263 height 256
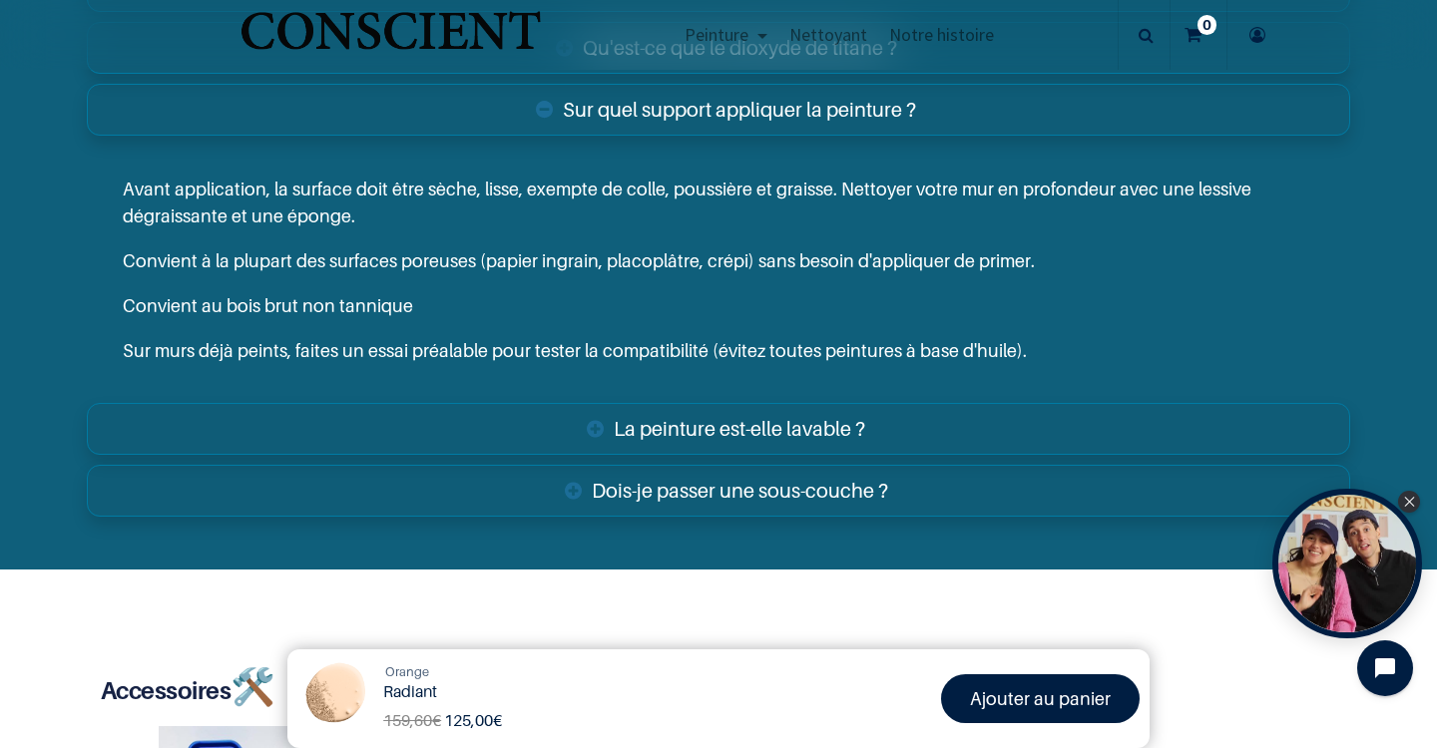
click at [711, 341] on p "Sur murs déjà peints, faites un essai préalable pour tester la compatibilité (é…" at bounding box center [718, 350] width 1191 height 27
drag, startPoint x: 686, startPoint y: 335, endPoint x: 827, endPoint y: 336, distance: 140.7
click at [826, 337] on p "Sur murs déjà peints, faites un essai préalable pour tester la compatibilité (é…" at bounding box center [718, 350] width 1191 height 27
click at [827, 337] on p "Sur murs déjà peints, faites un essai préalable pour tester la compatibilité (é…" at bounding box center [718, 350] width 1191 height 27
click at [811, 411] on link "La peinture est-elle lavable ?" at bounding box center [718, 429] width 1263 height 52
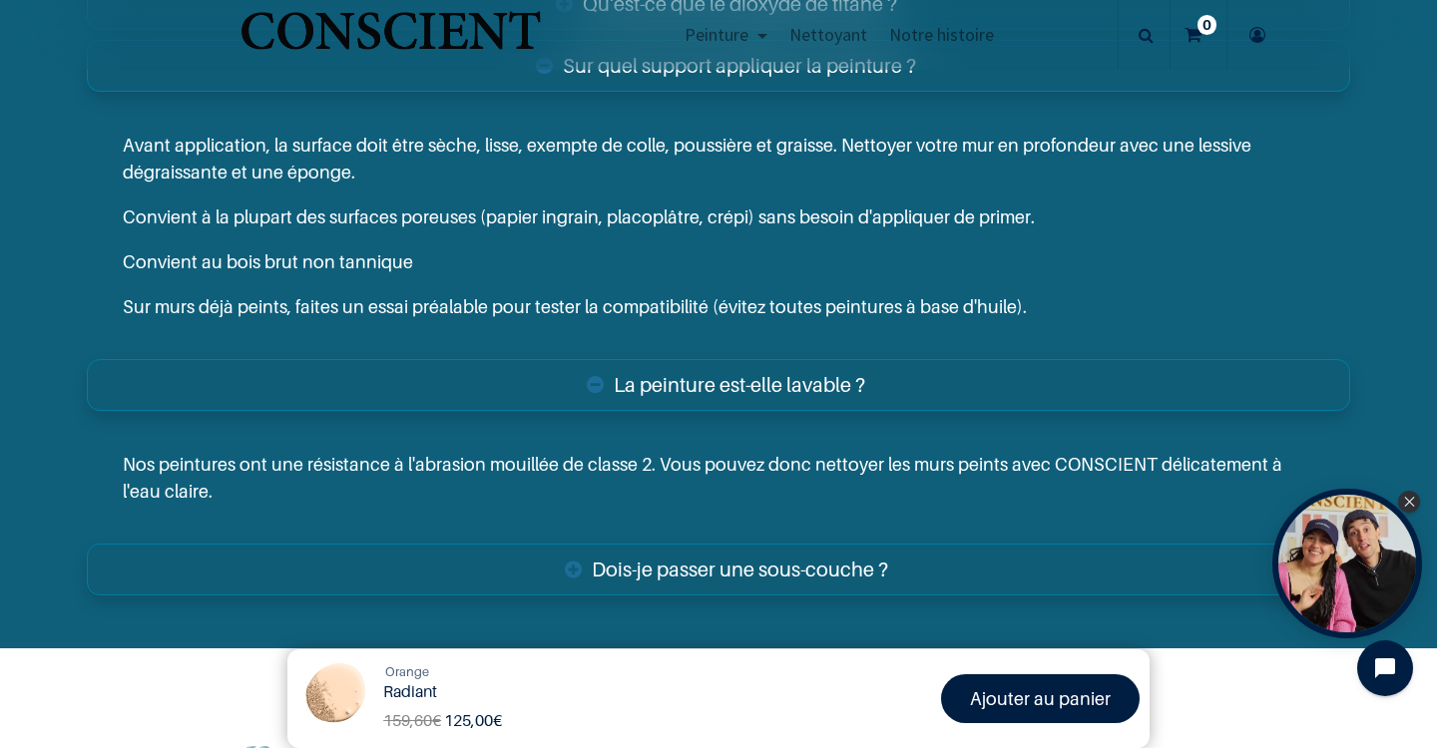
scroll to position [3870, 0]
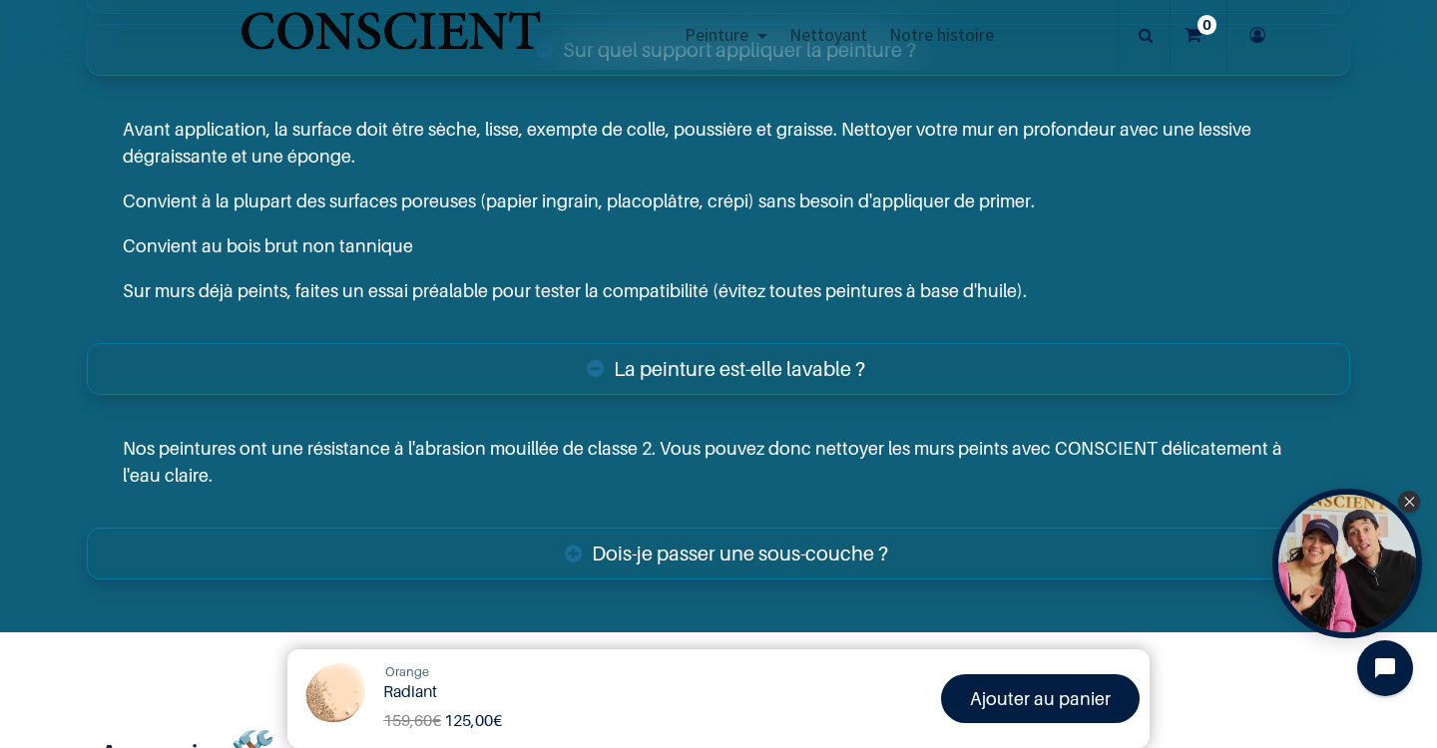
click at [843, 558] on link "Dois-je passer une sous-couche ?" at bounding box center [718, 554] width 1263 height 52
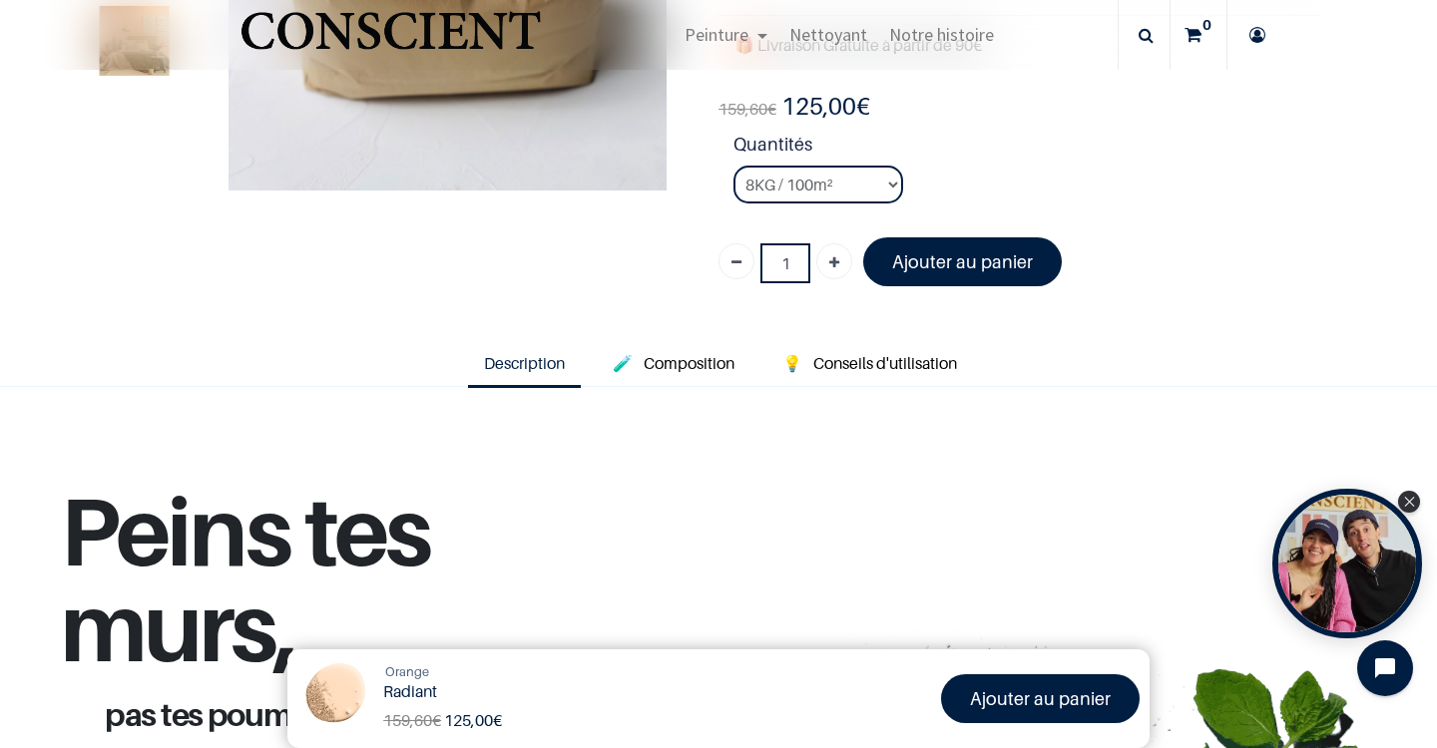
scroll to position [344, 0]
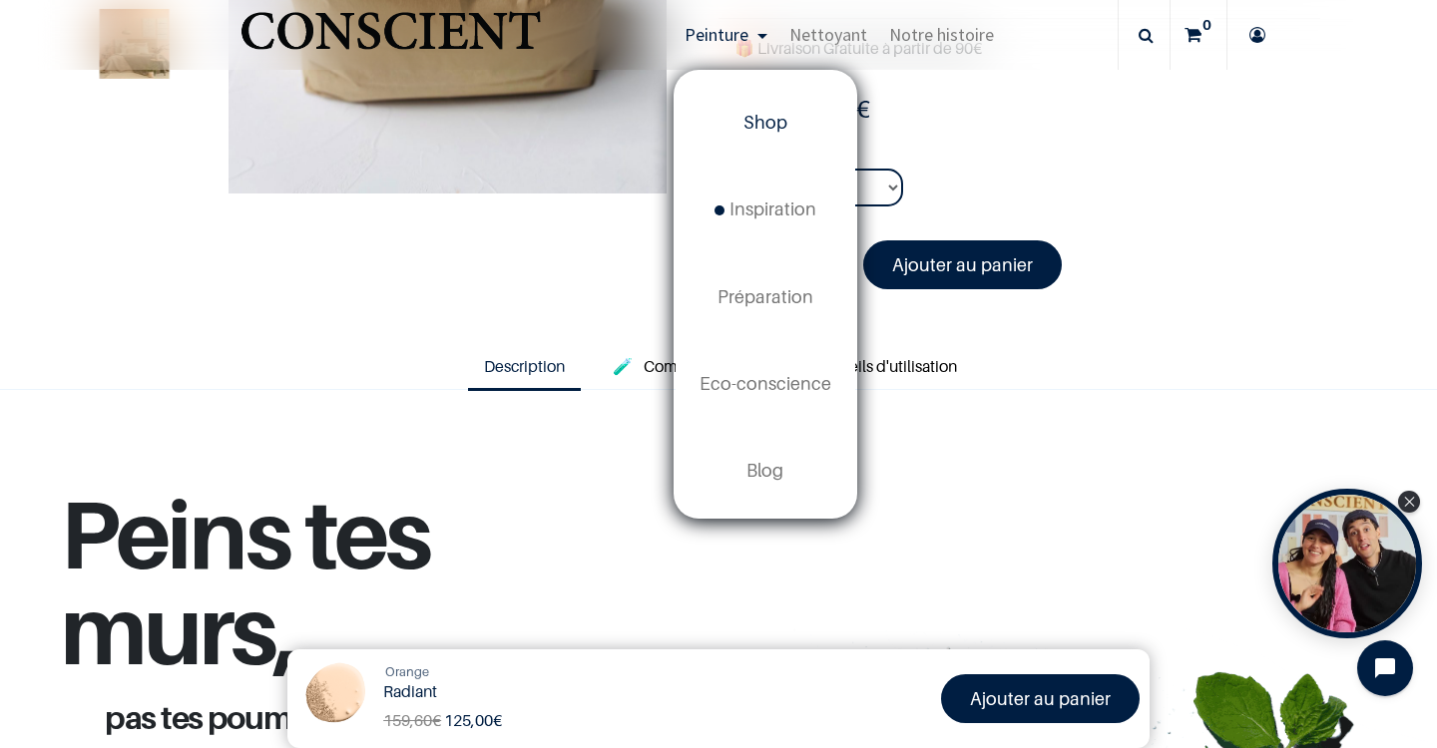
click at [753, 137] on link "Shop" at bounding box center [765, 123] width 180 height 87
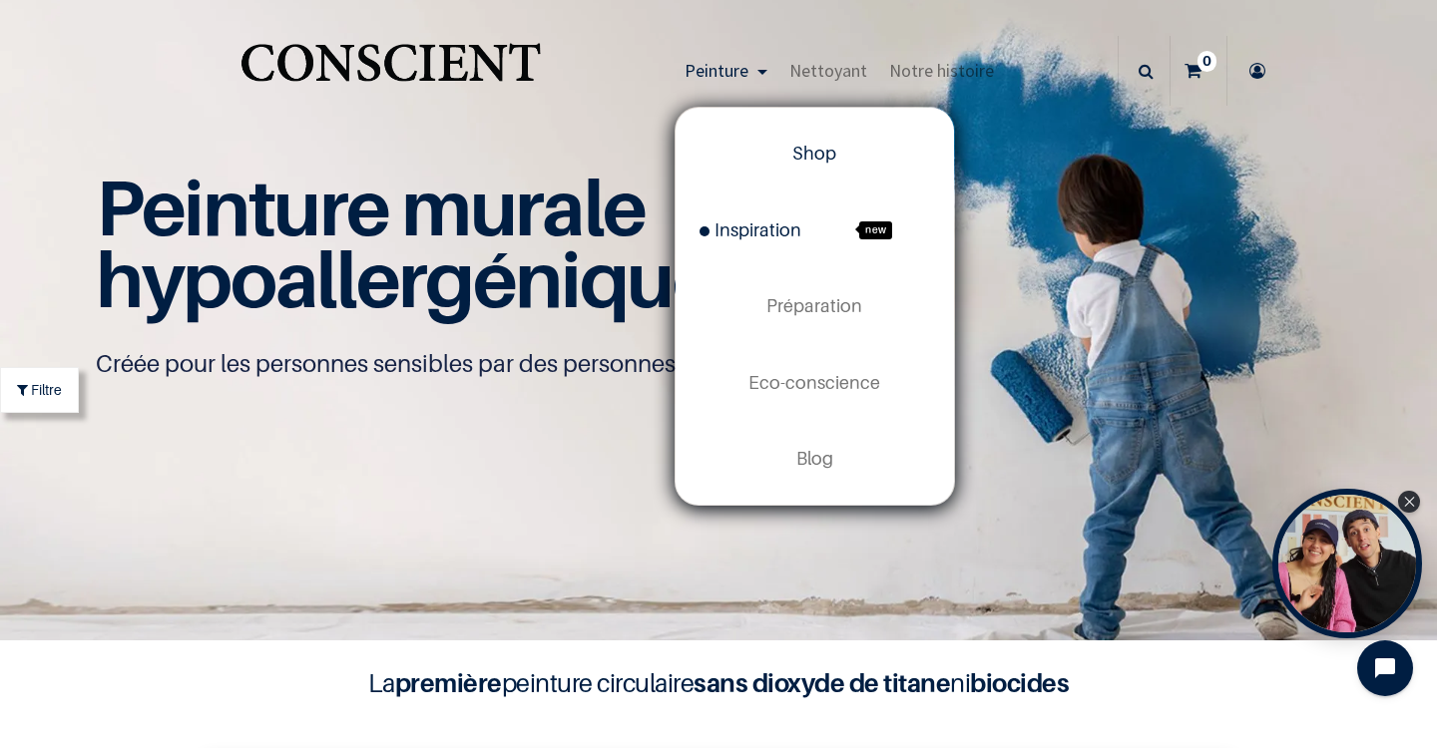
scroll to position [10, 0]
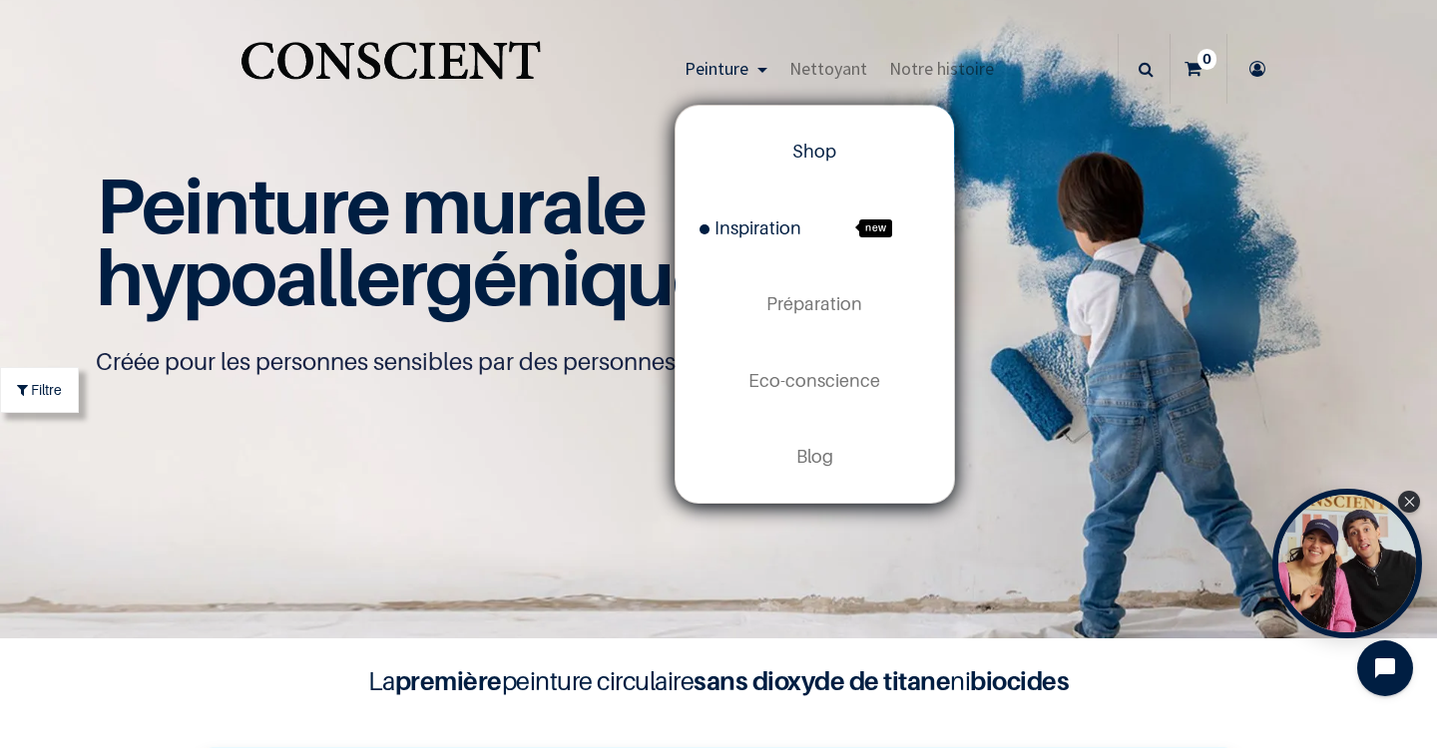
click at [759, 226] on span "Inspiration" at bounding box center [750, 227] width 102 height 21
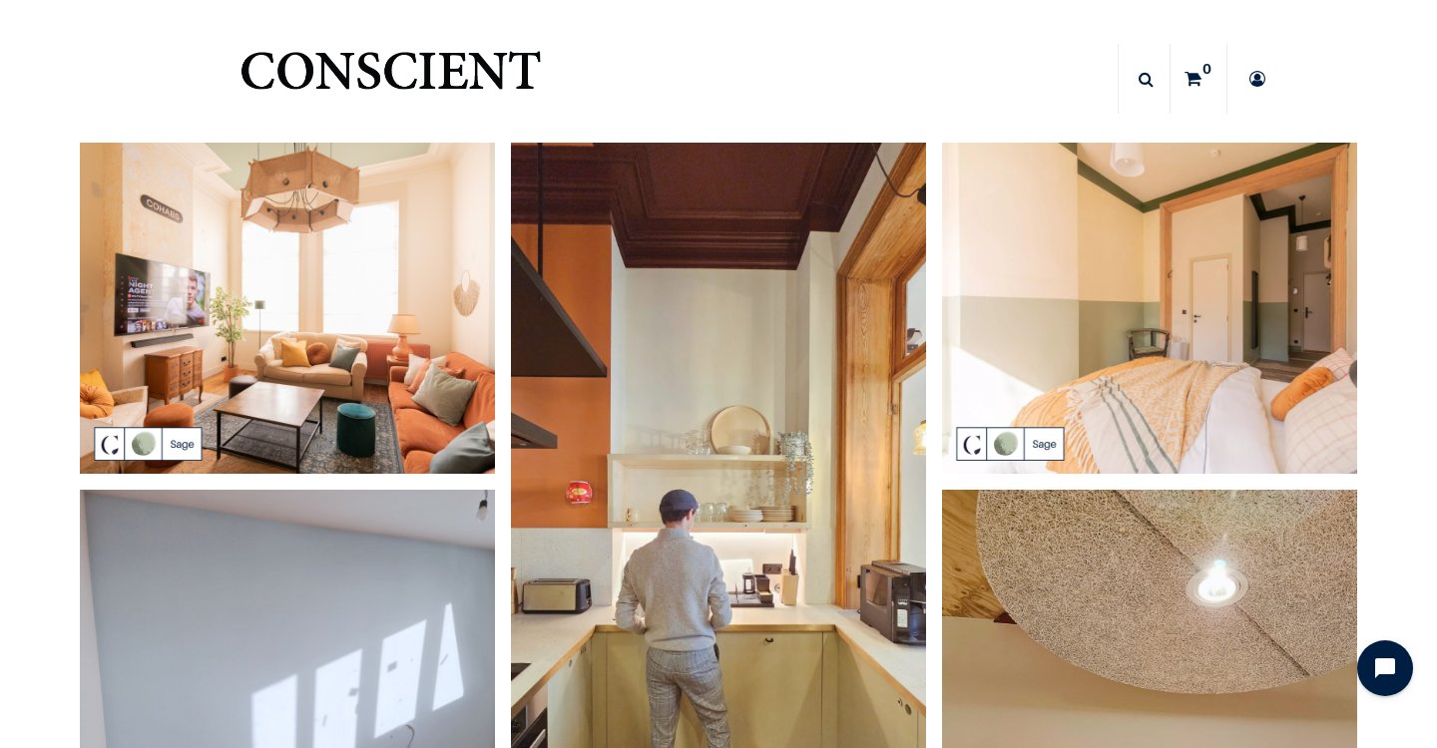
scroll to position [179, 0]
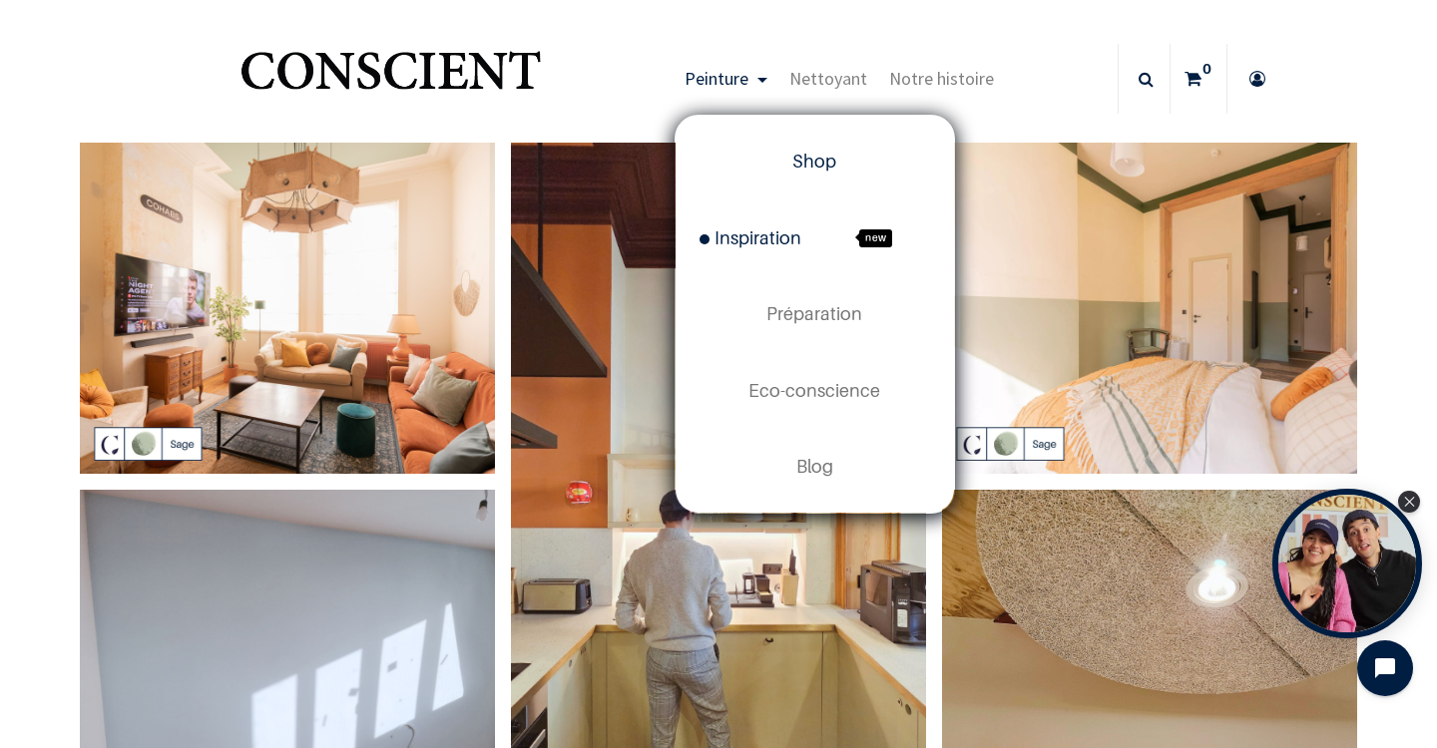
click at [777, 171] on link "Shop" at bounding box center [814, 162] width 278 height 76
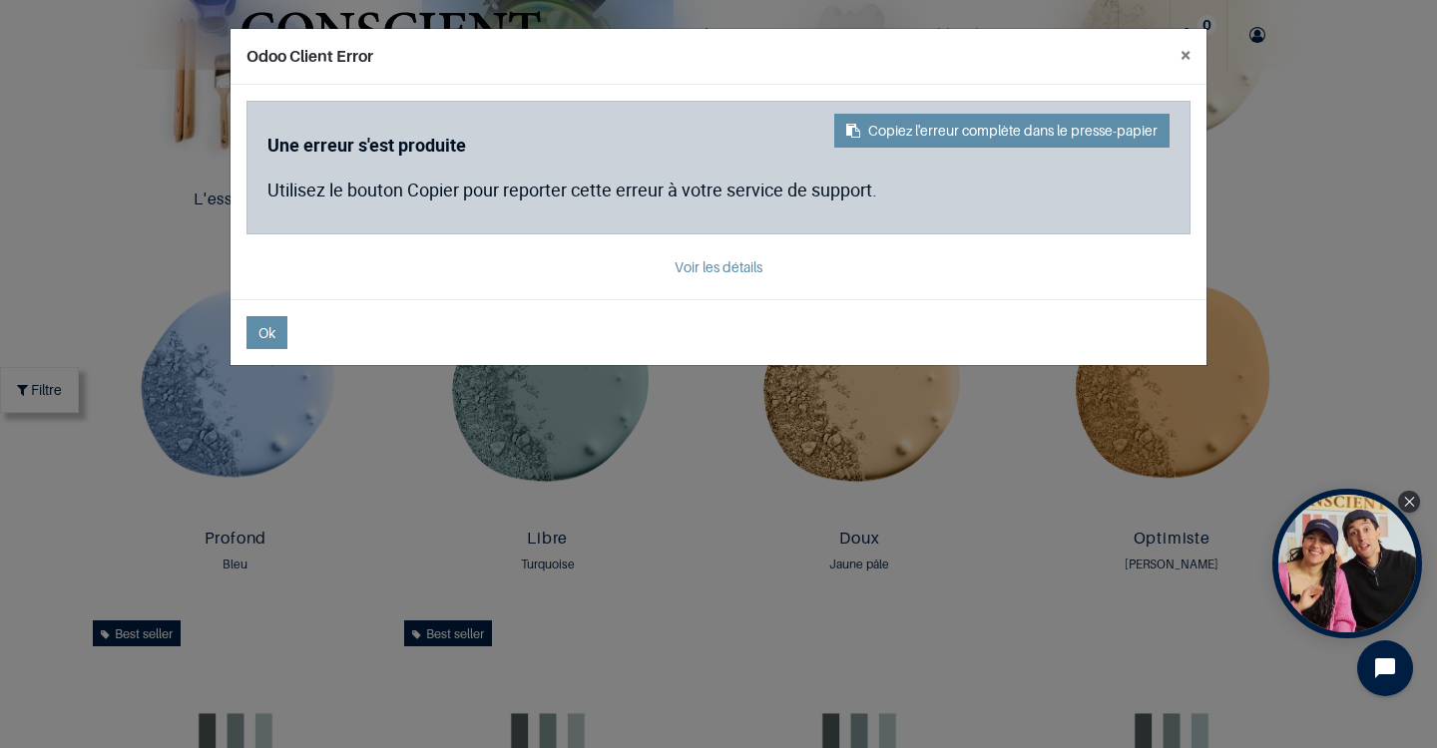
scroll to position [1, 0]
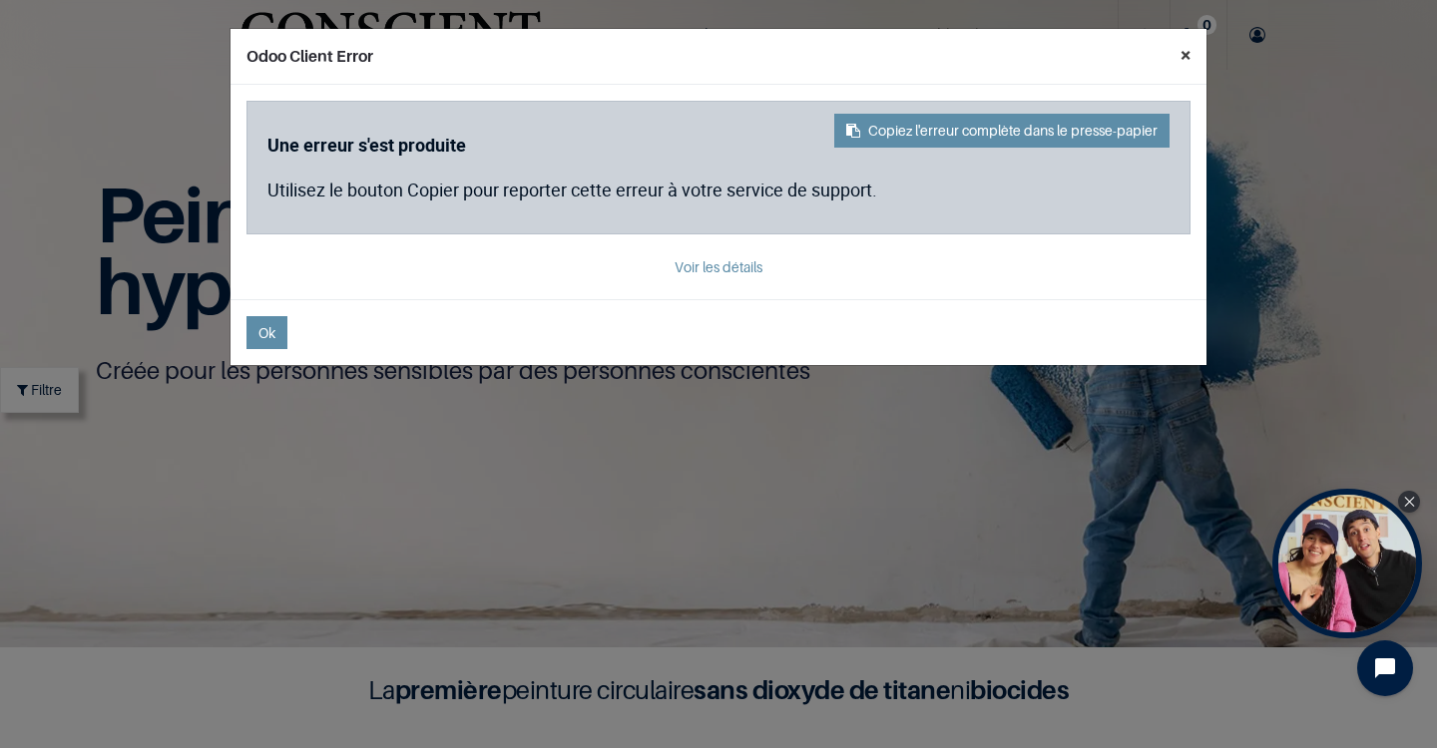
click at [1178, 51] on button "×" at bounding box center [1185, 55] width 42 height 52
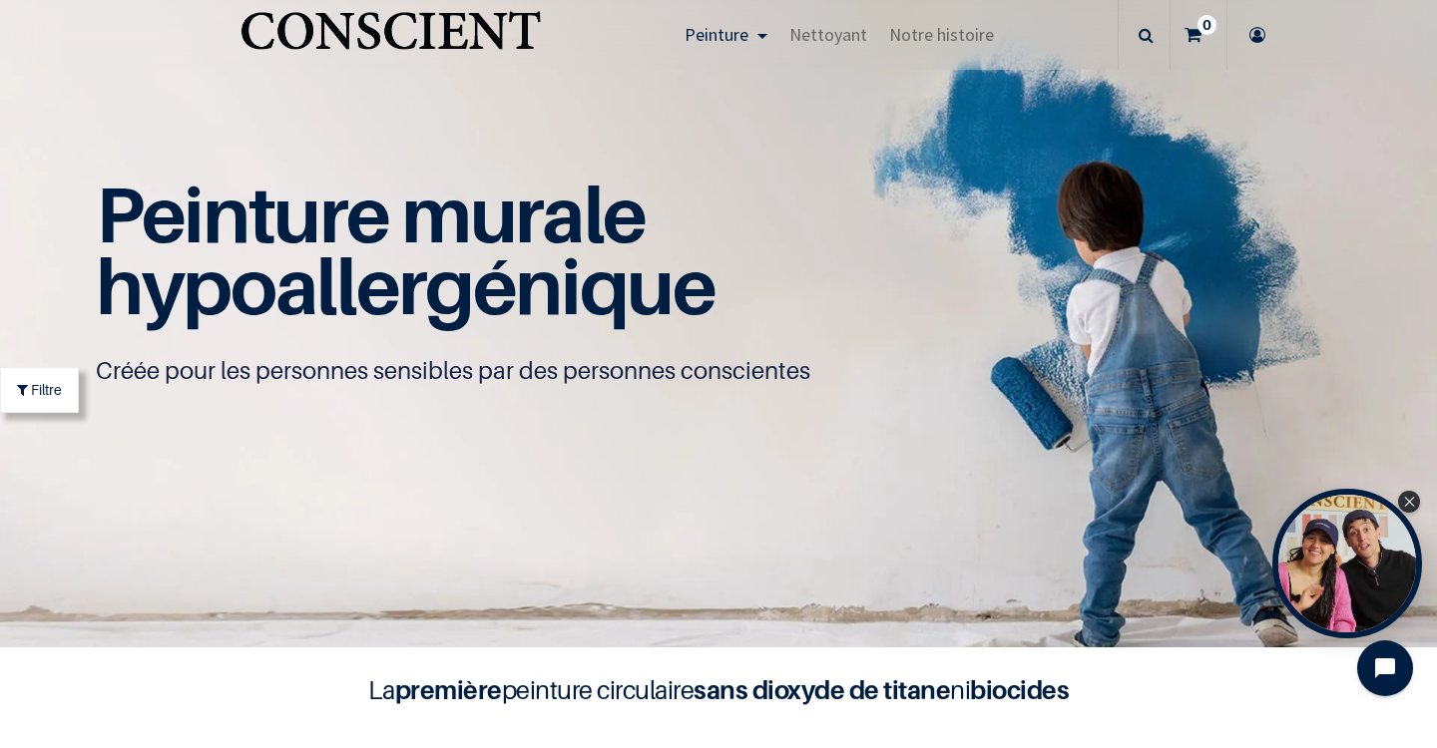
click at [1184, 59] on icon at bounding box center [1192, 35] width 17 height 70
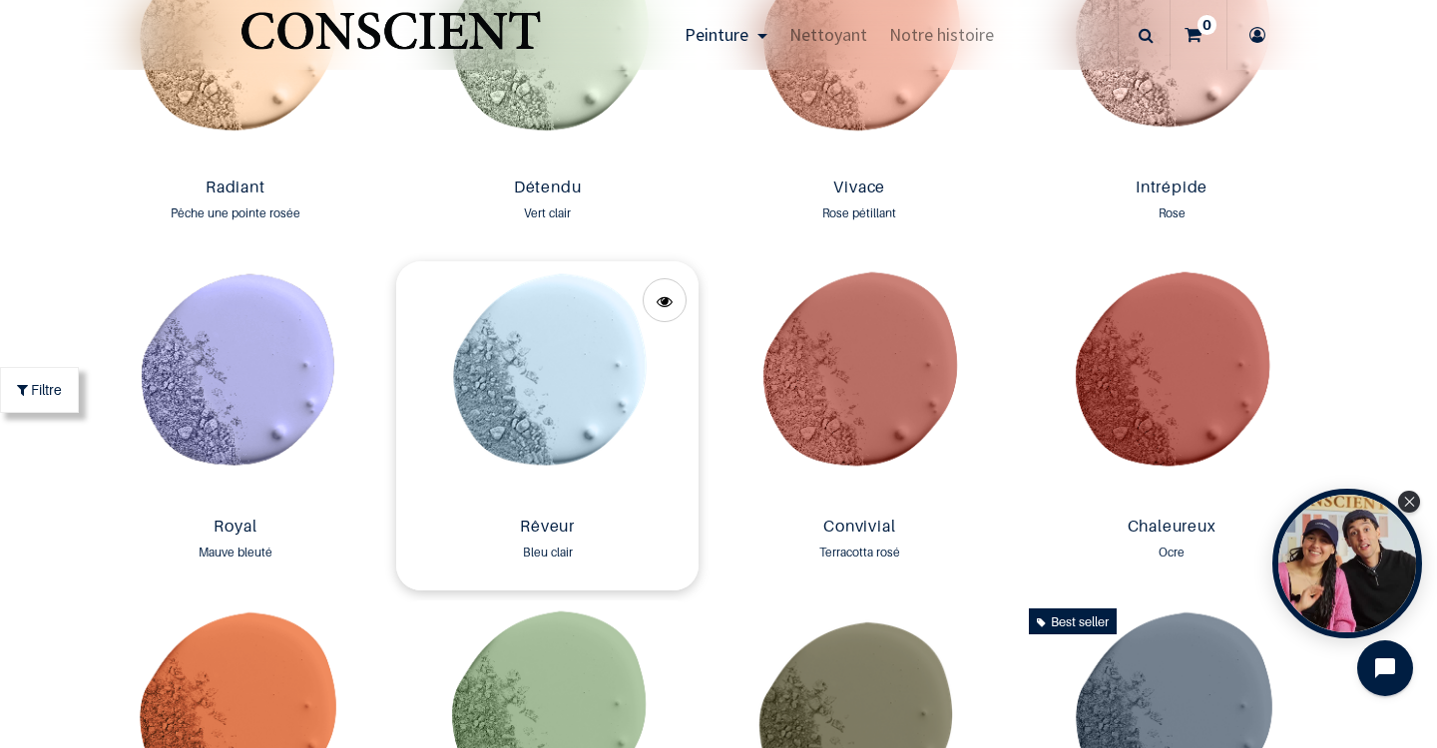
scroll to position [2200, 0]
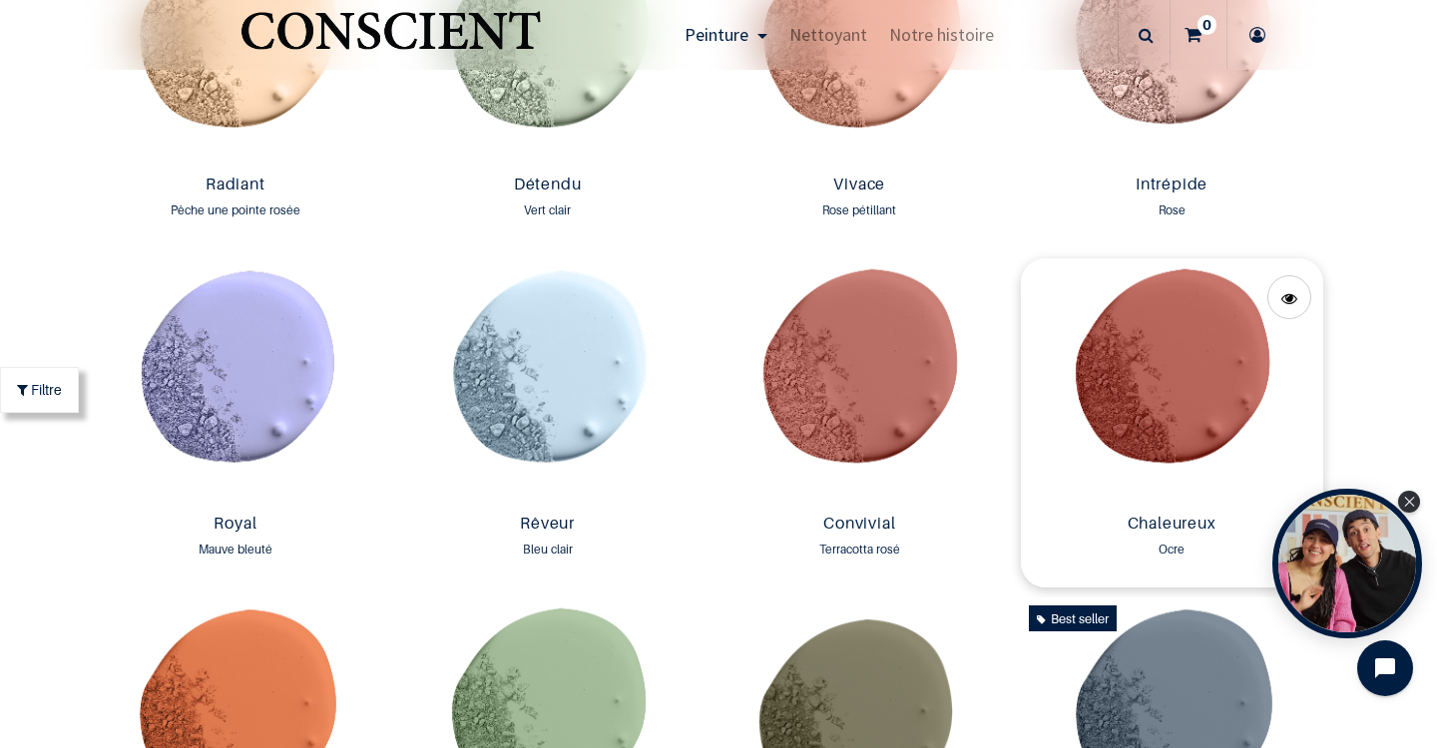
click at [1128, 359] on img at bounding box center [1172, 381] width 302 height 247
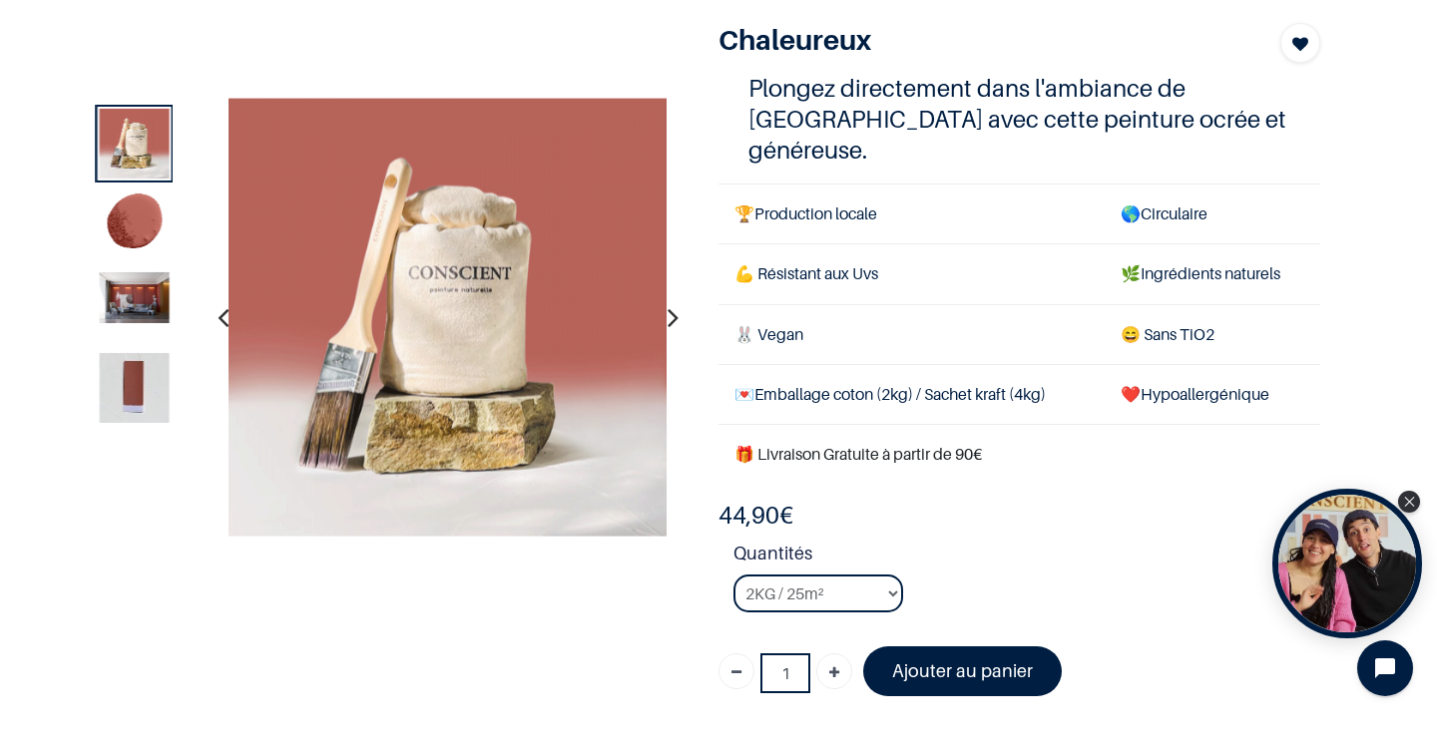
scroll to position [121, 0]
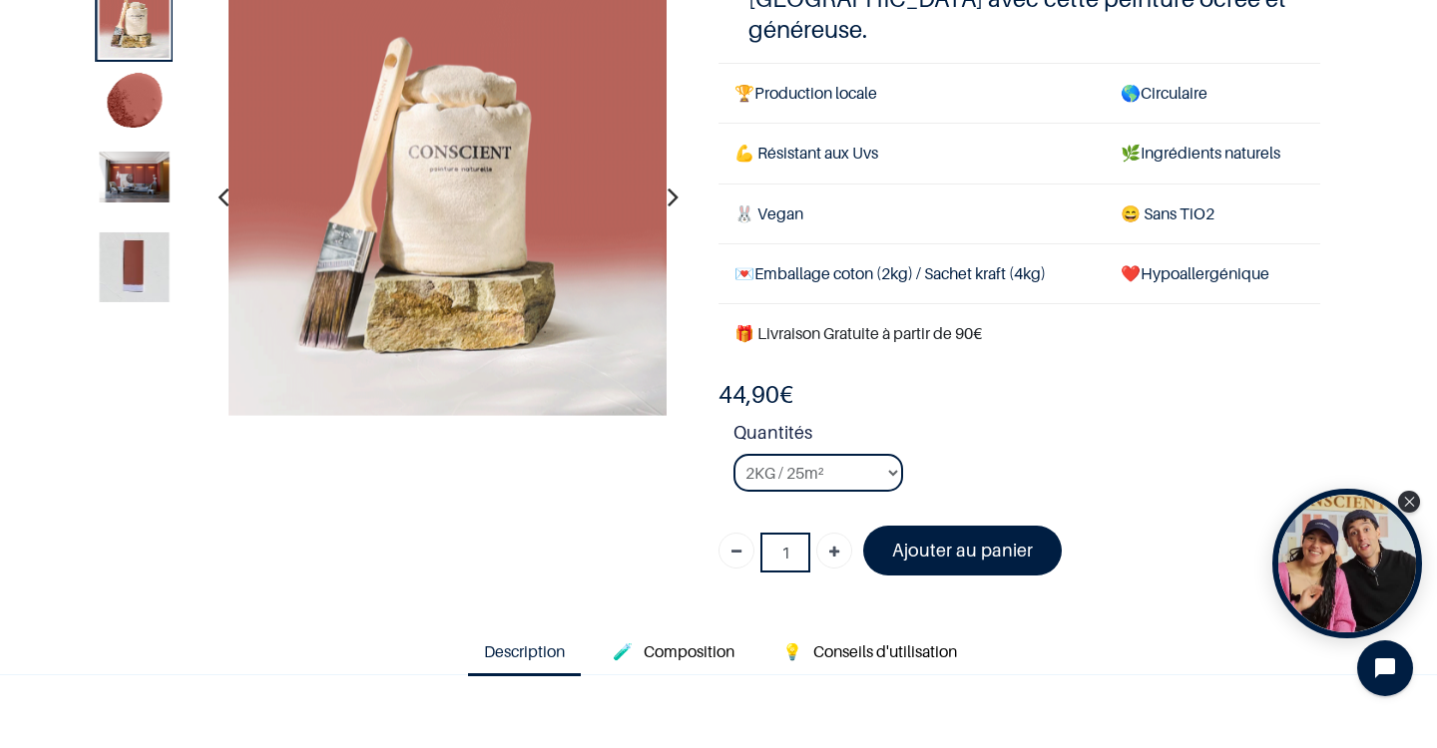
click at [125, 258] on img at bounding box center [135, 267] width 70 height 70
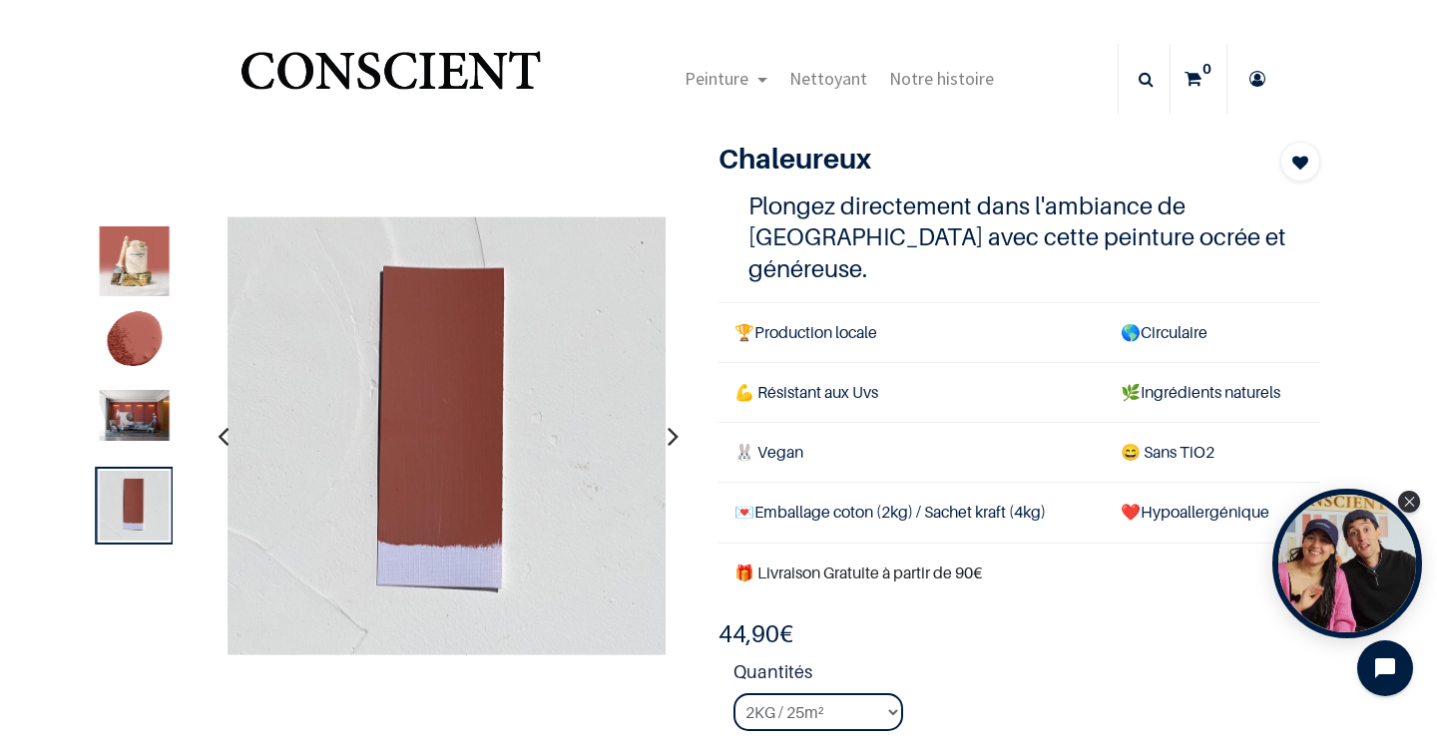
scroll to position [0, 0]
click at [158, 433] on img at bounding box center [135, 415] width 70 height 51
